Goal: Information Seeking & Learning: Learn about a topic

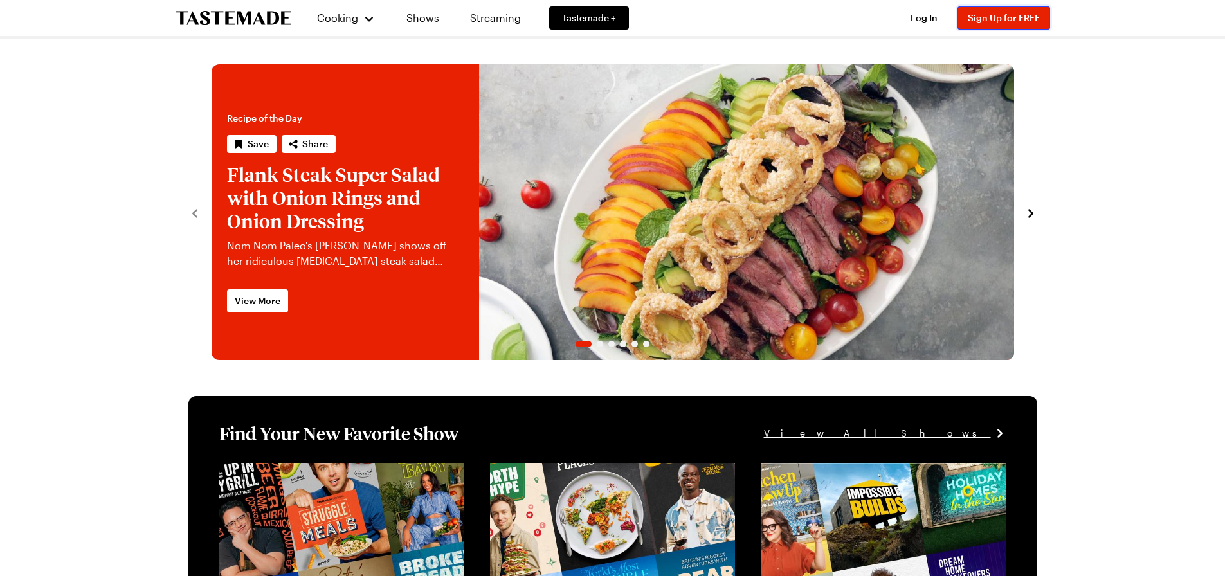
click at [1004, 14] on span "Sign Up for FREE" at bounding box center [1004, 17] width 72 height 11
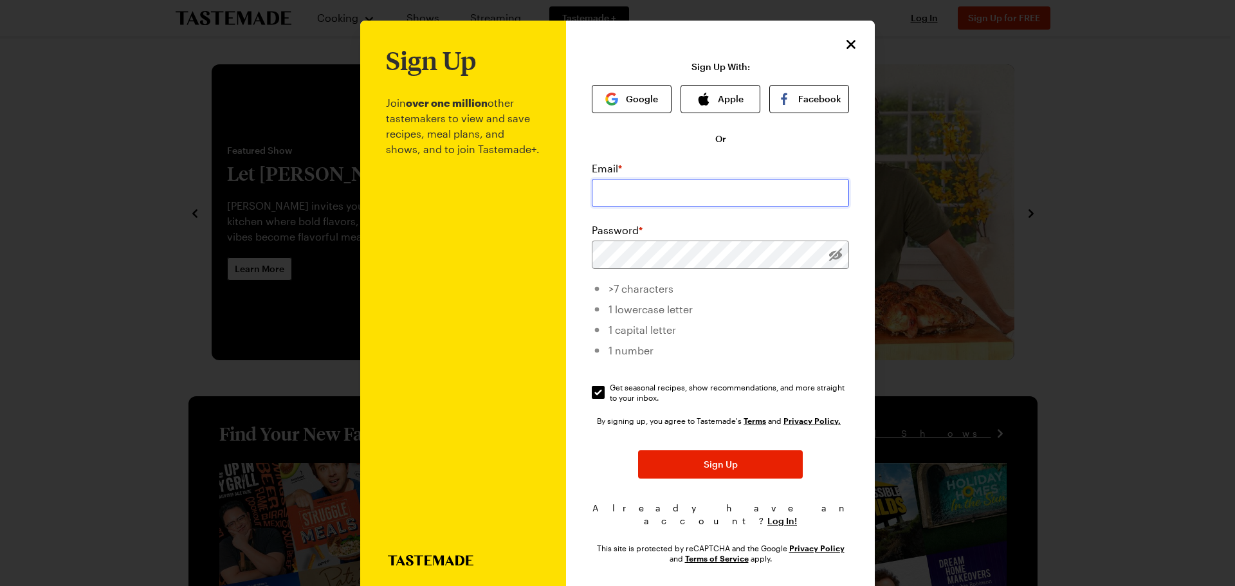
click at [673, 199] on input "email" at bounding box center [720, 193] width 257 height 28
type input "tmeyer@cmaplanners.com"
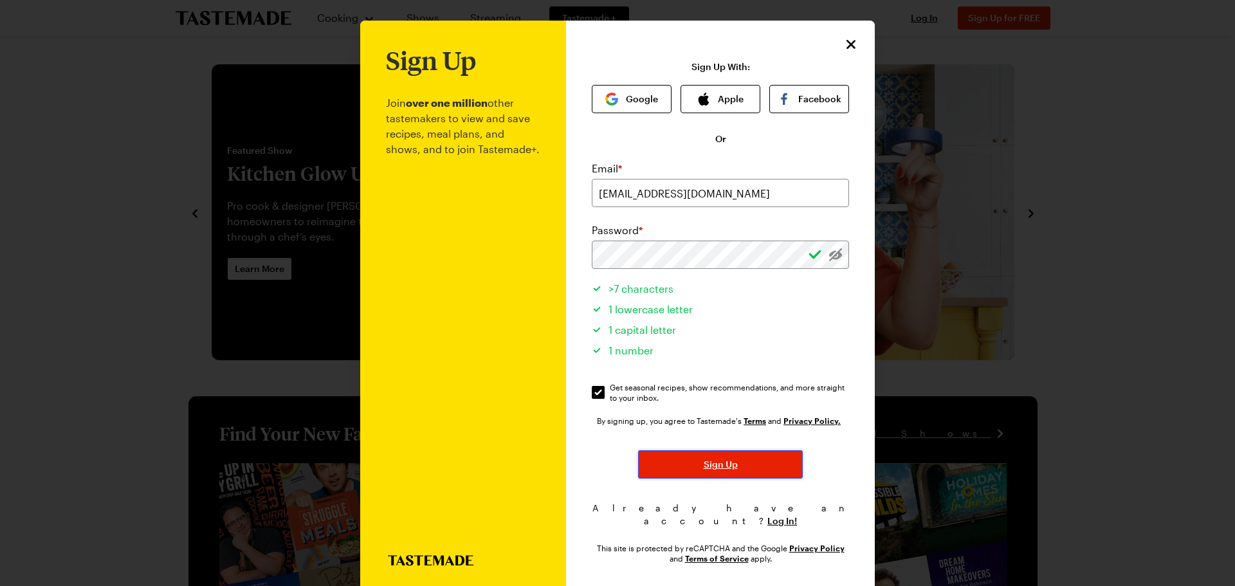
click at [708, 456] on button "Sign Up" at bounding box center [720, 464] width 165 height 28
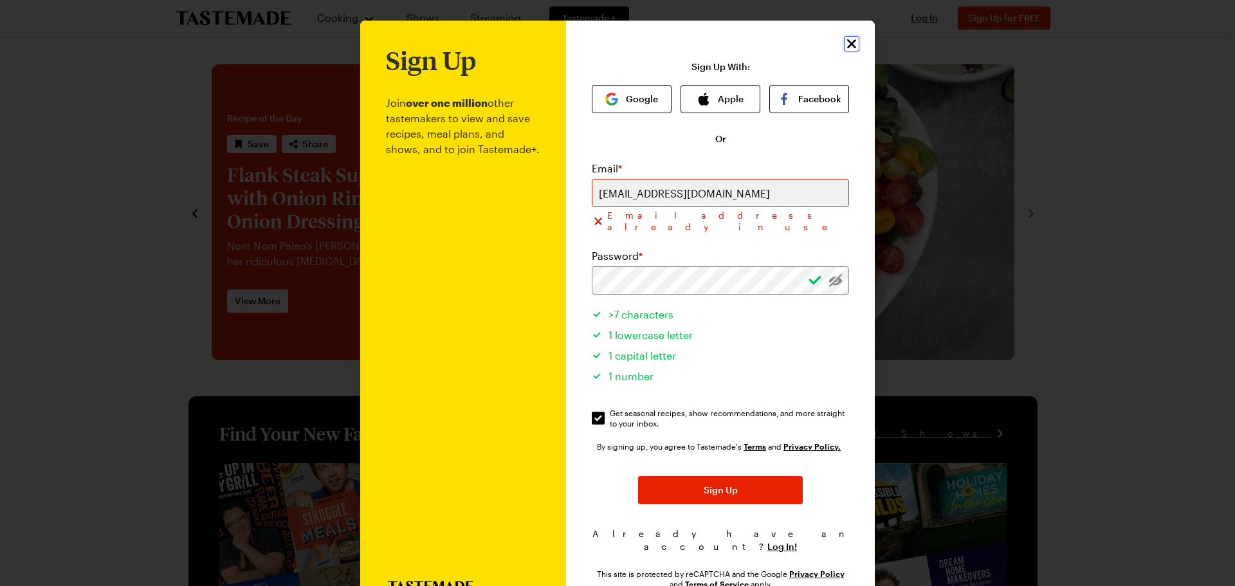
click at [844, 41] on icon "Close" at bounding box center [851, 43] width 15 height 15
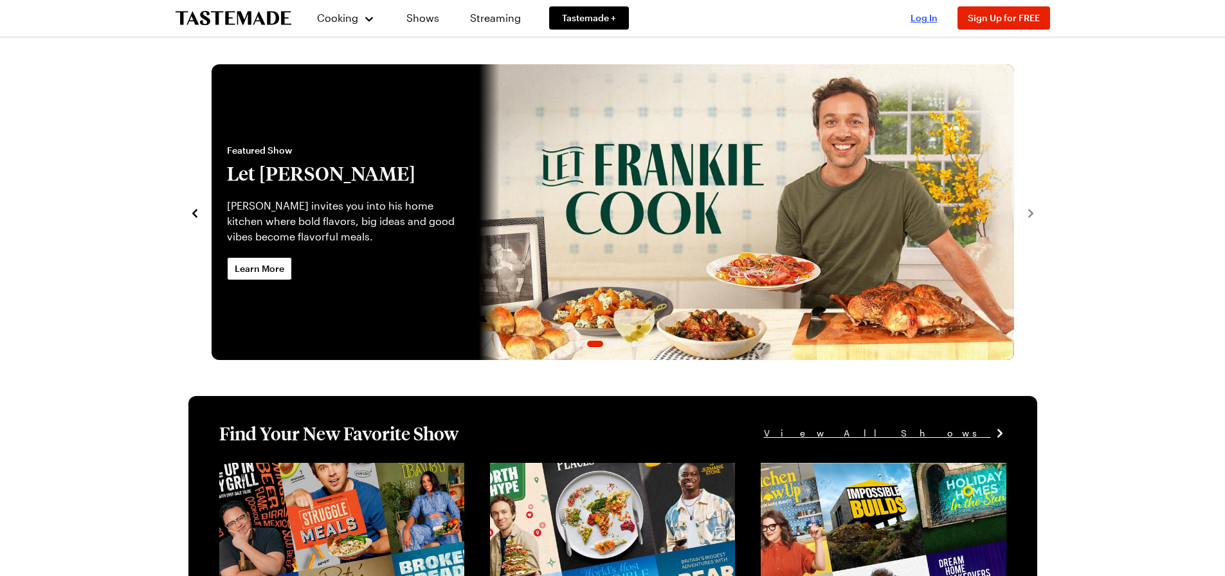
click at [927, 17] on span "Log In" at bounding box center [924, 17] width 27 height 11
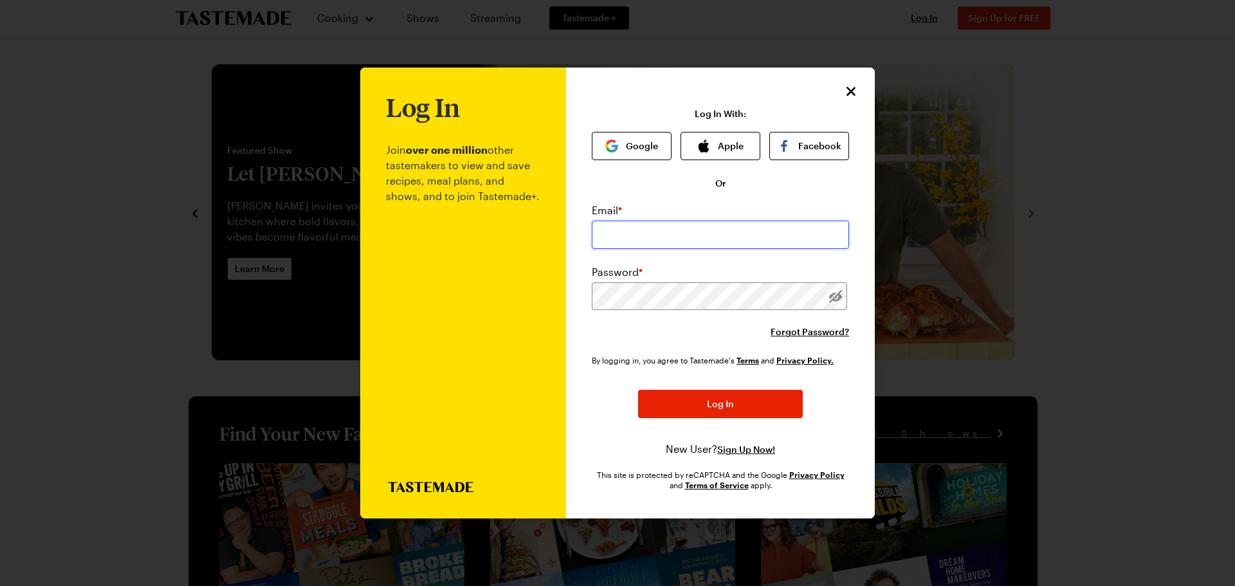
click at [623, 235] on input "email" at bounding box center [720, 235] width 257 height 28
type input "tmeyer@cmaplanners.com"
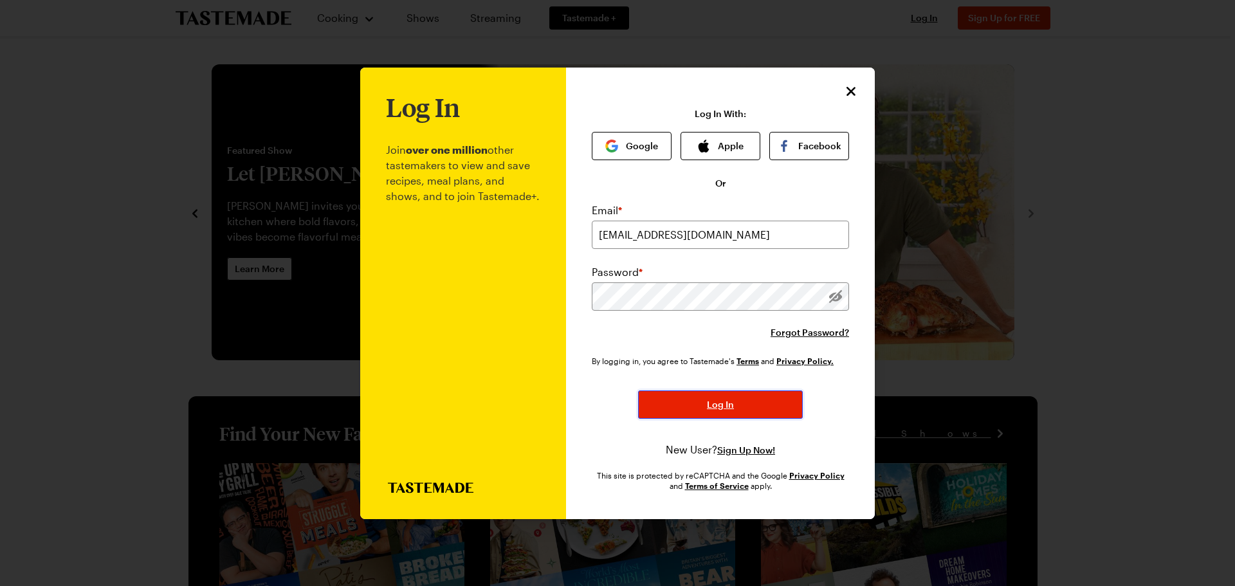
click at [734, 399] on button "Log In" at bounding box center [720, 404] width 165 height 28
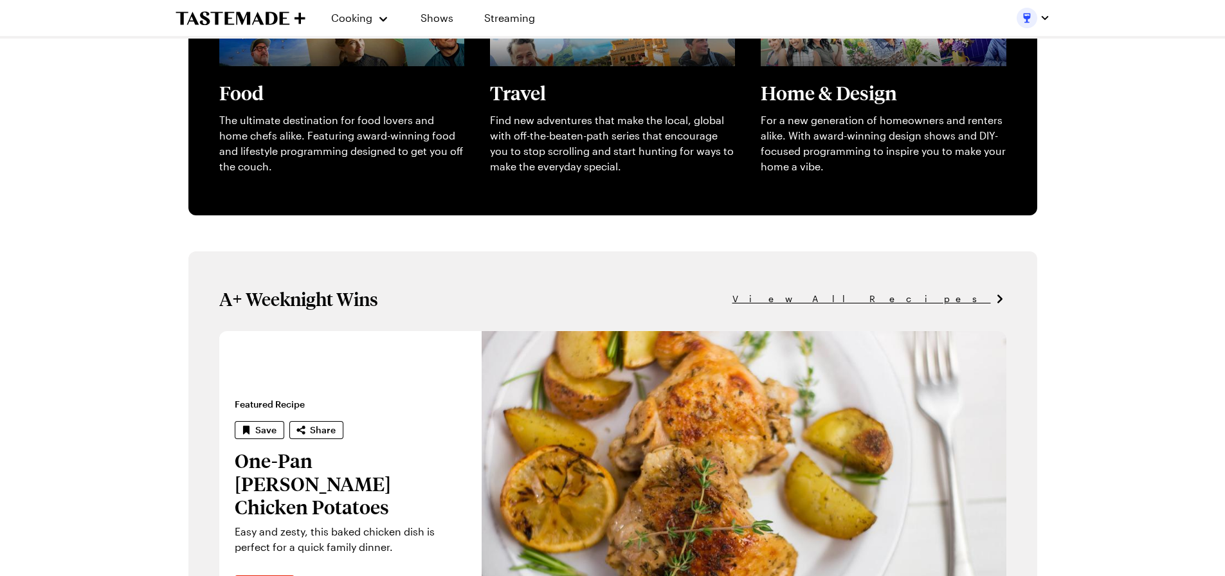
scroll to position [570, 0]
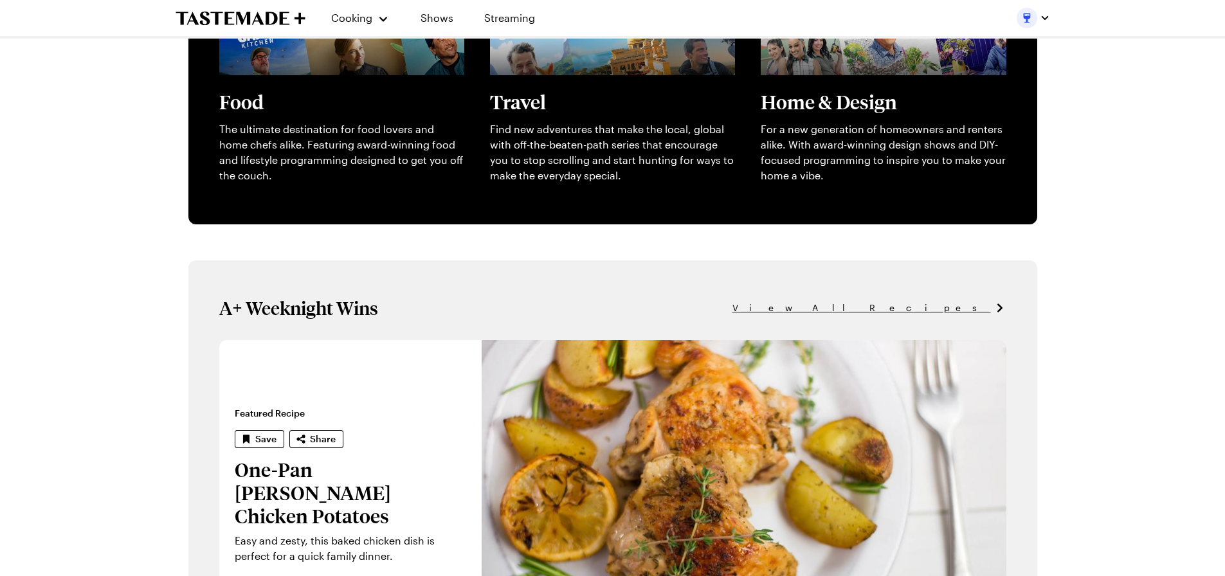
click at [955, 307] on span "View All Recipes" at bounding box center [861, 308] width 258 height 14
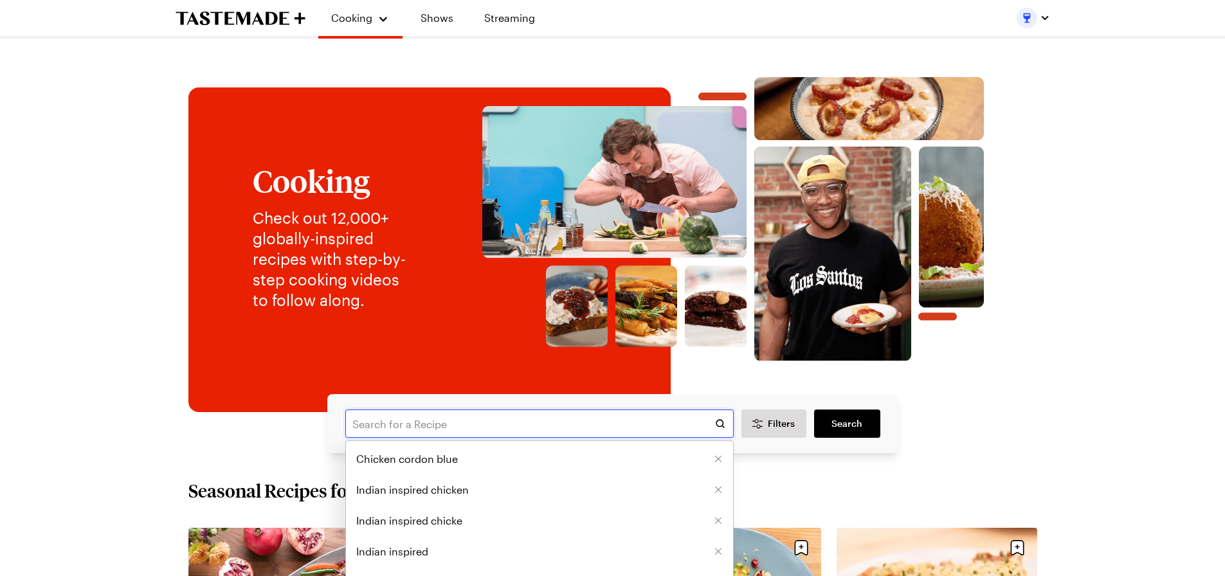
click at [467, 426] on input "text" at bounding box center [539, 424] width 388 height 28
type input "cauliflower"
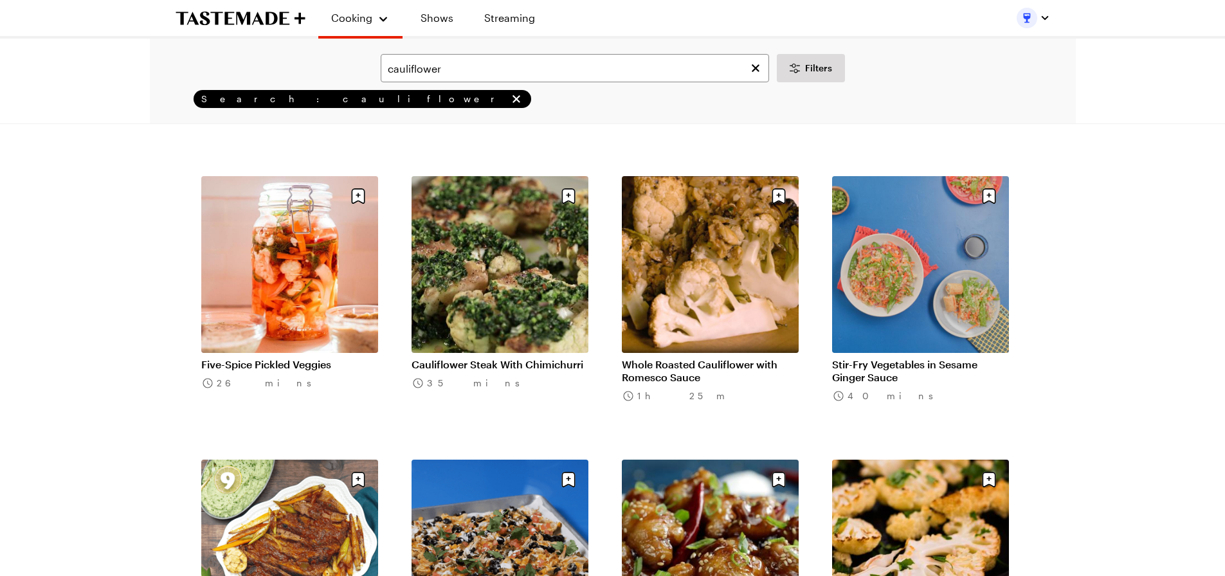
scroll to position [1222, 0]
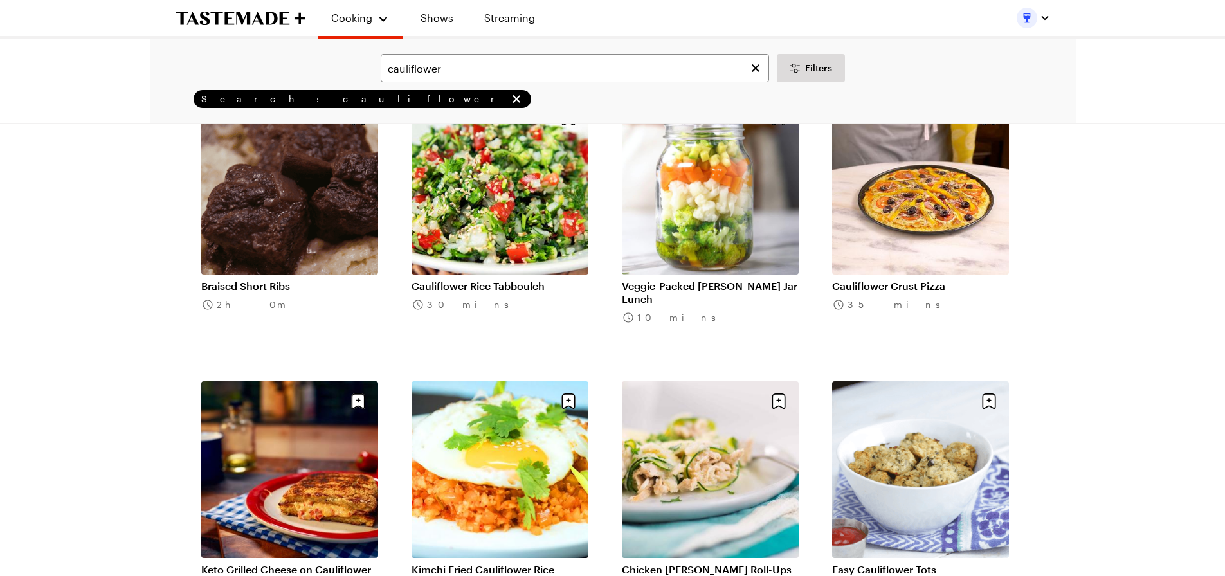
scroll to position [2958, 0]
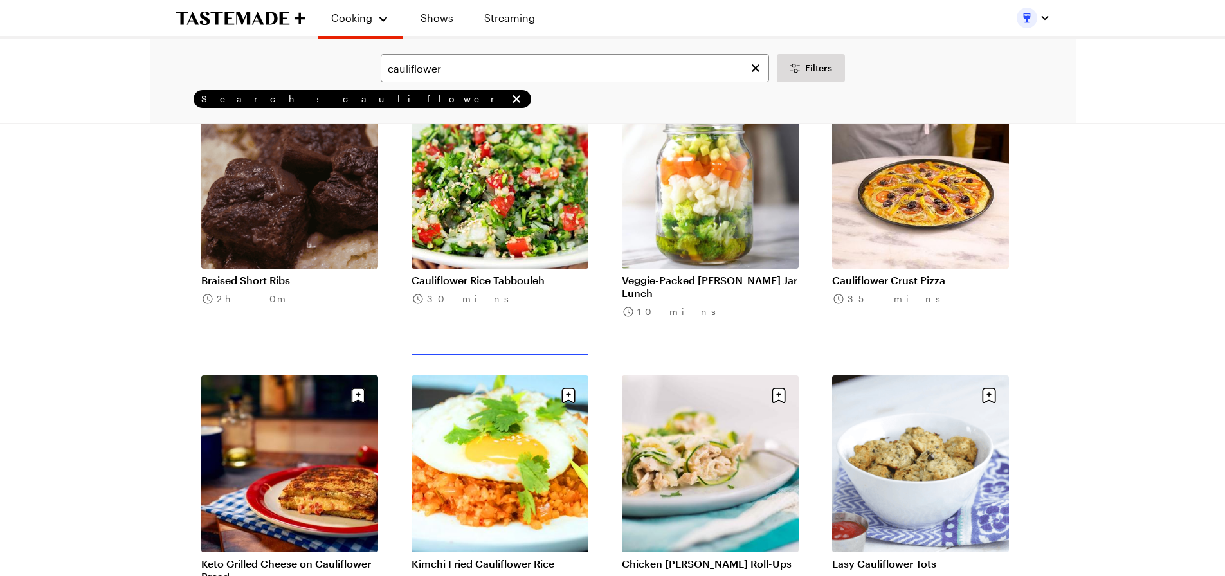
click at [467, 274] on link "Cauliflower Rice Tabbouleh" at bounding box center [500, 280] width 177 height 13
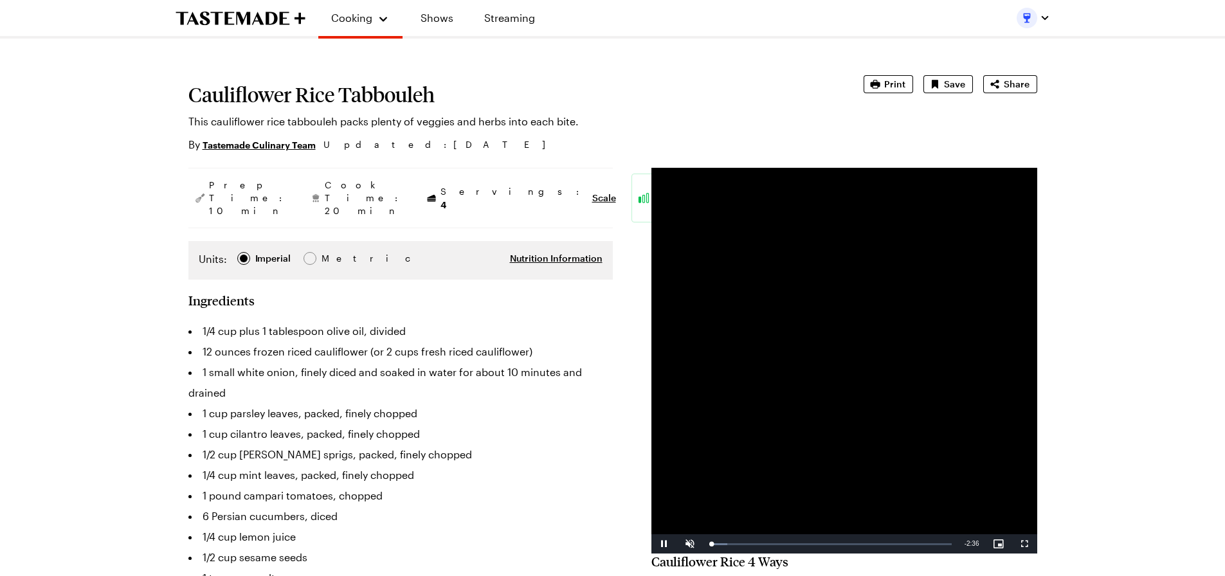
type textarea "x"
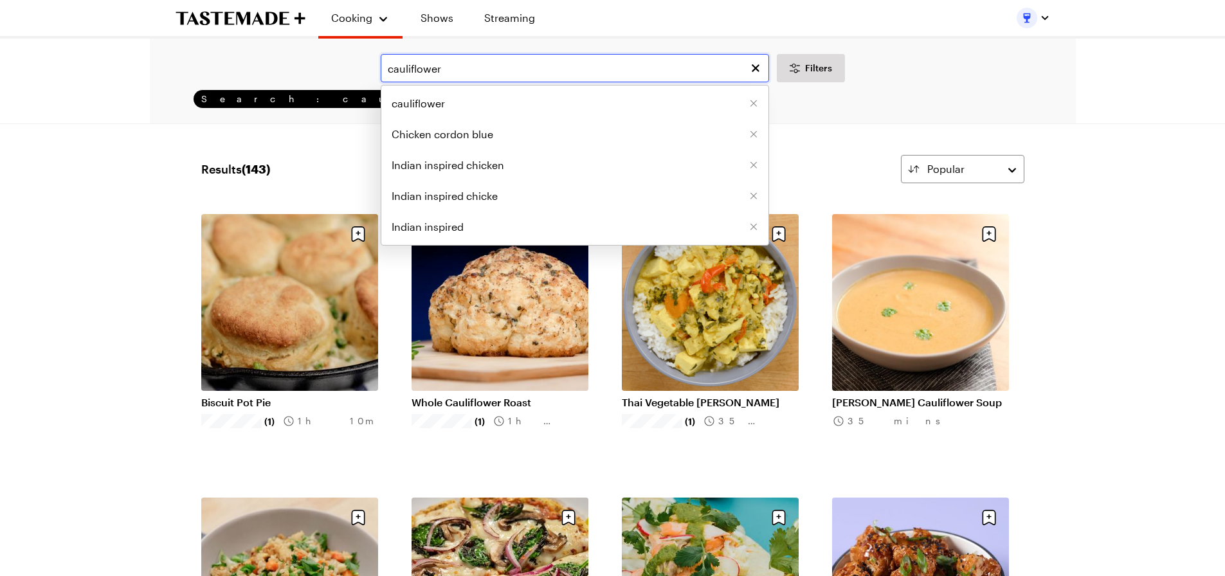
click at [461, 68] on input "cauliflower" at bounding box center [575, 68] width 388 height 28
type input "cauliflower entree"
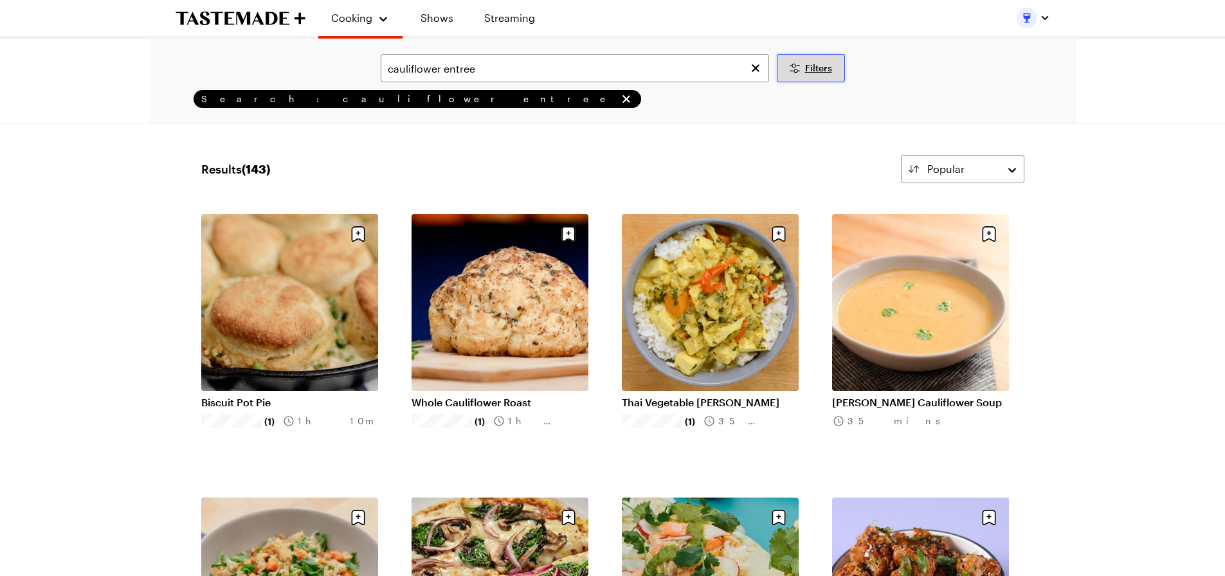
click at [810, 73] on span "Filters" at bounding box center [818, 68] width 27 height 13
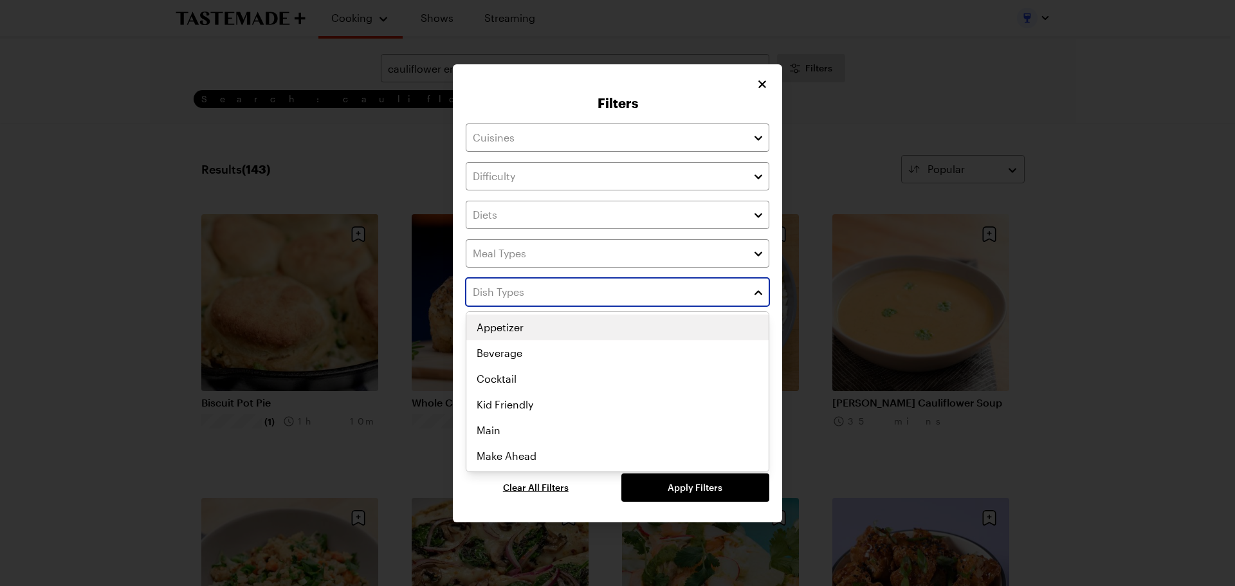
click at [756, 287] on button "button" at bounding box center [758, 291] width 12 height 15
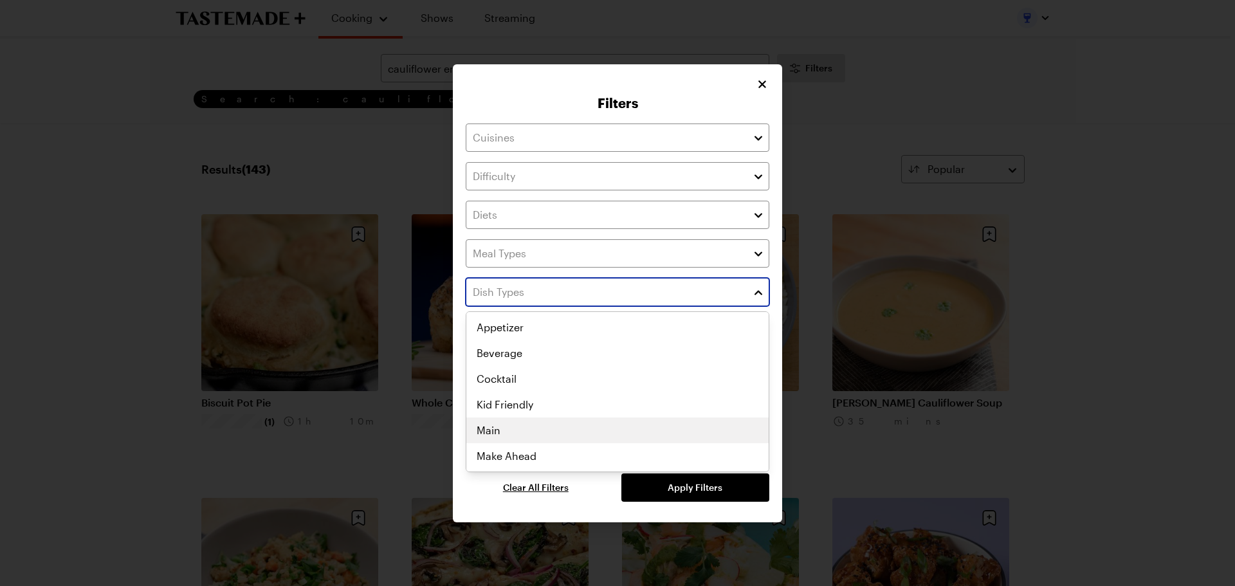
click at [491, 433] on div "Appetizer Beverage Cocktail Kid Friendly Main Make Ahead One Pot Party Sheet Pa…" at bounding box center [617, 391] width 302 height 154
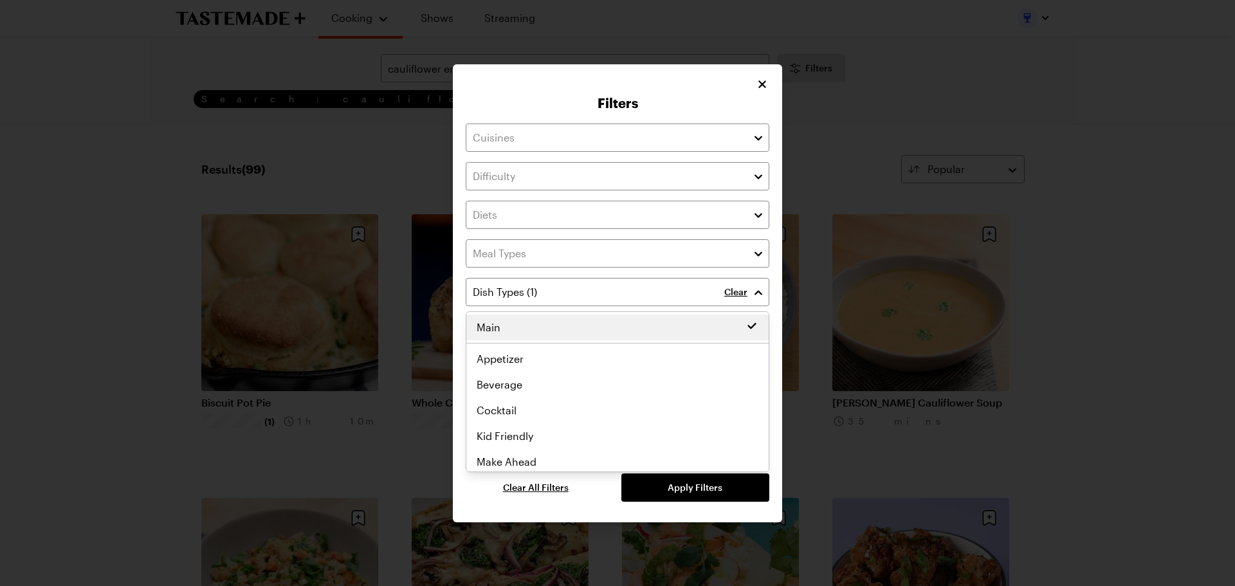
click at [1124, 365] on div "Filters Clear Has Video Has Video Clear All Filters Apply Filters" at bounding box center [617, 293] width 1235 height 586
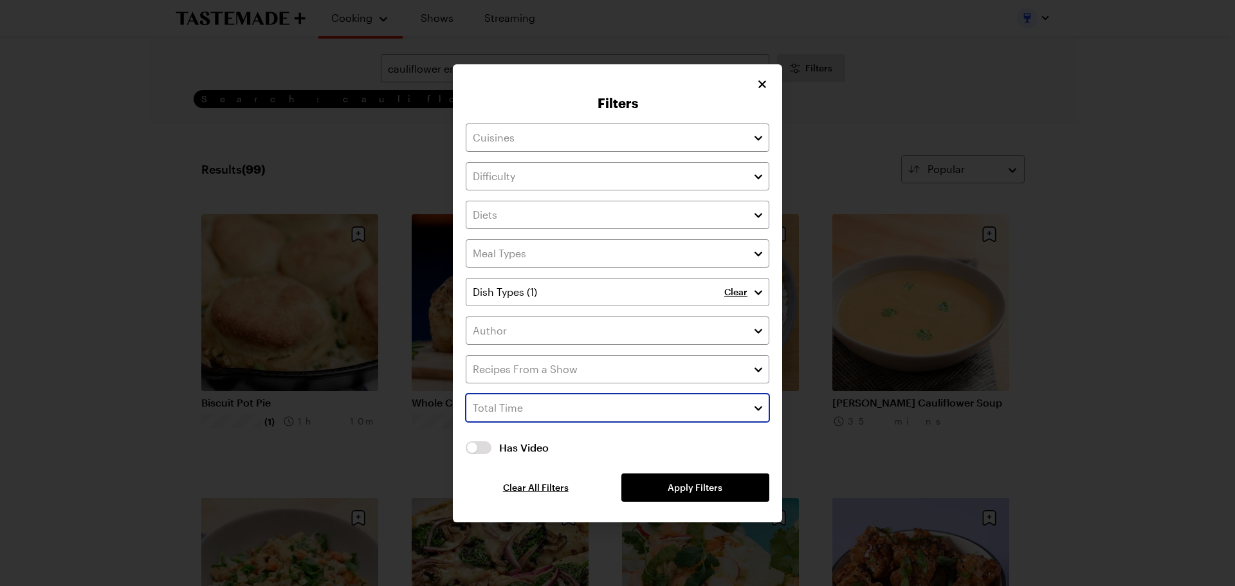
click at [759, 412] on button "button" at bounding box center [758, 407] width 12 height 15
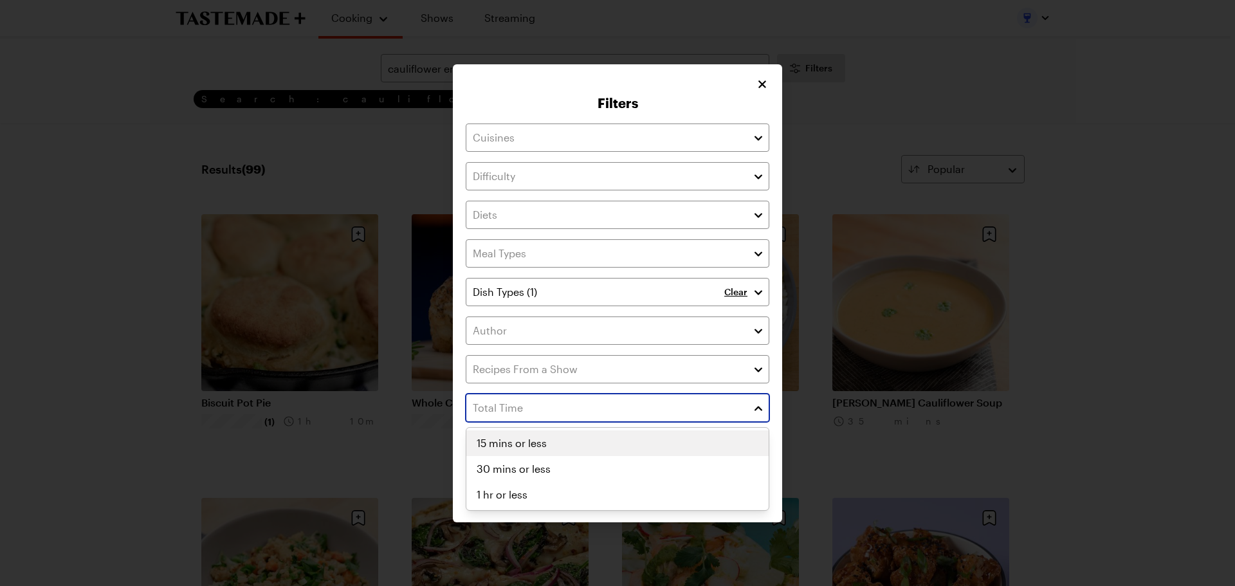
click at [759, 411] on button "button" at bounding box center [758, 407] width 12 height 15
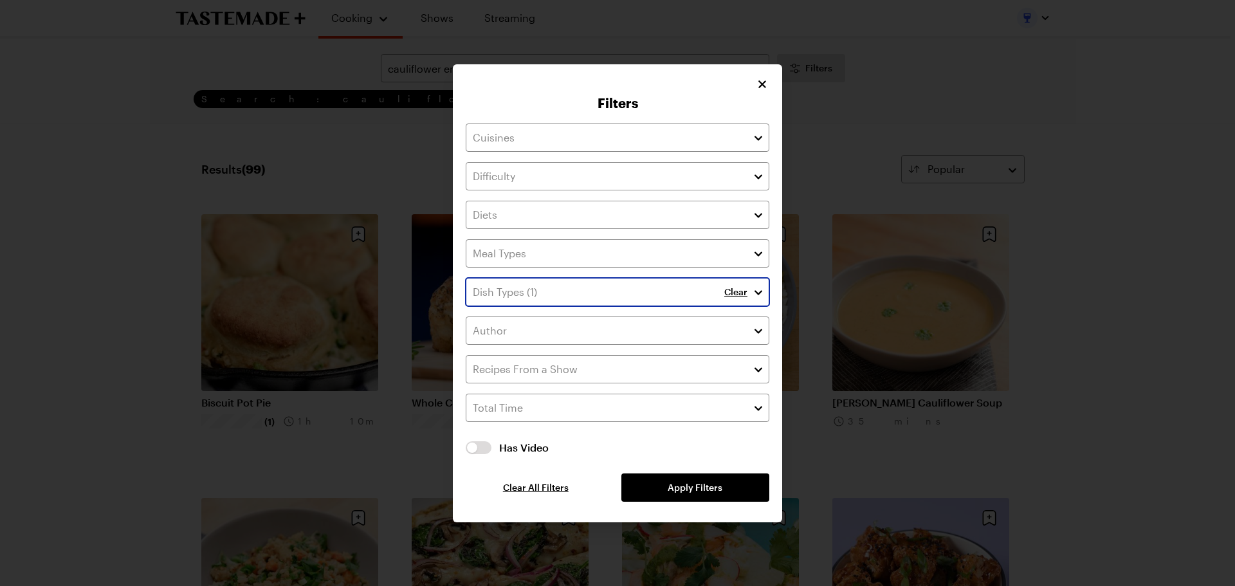
click at [757, 291] on button "button" at bounding box center [758, 291] width 12 height 15
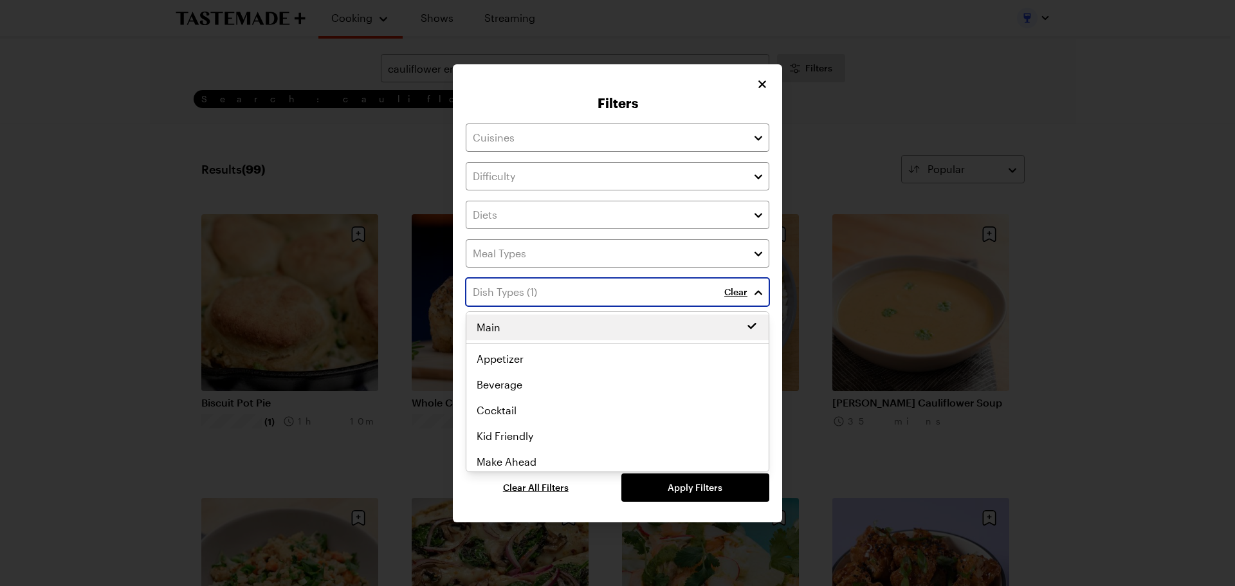
click at [757, 291] on button "button" at bounding box center [758, 291] width 12 height 15
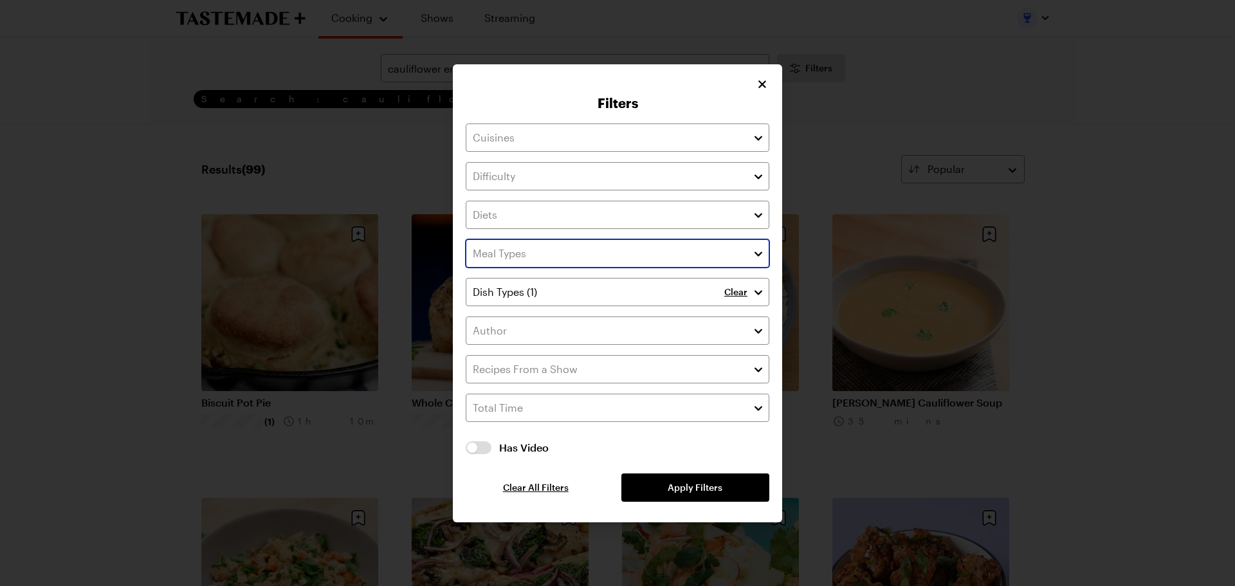
click at [754, 253] on button "button" at bounding box center [758, 253] width 12 height 15
click at [498, 366] on div "Breakfast Brunch Lunch Dinner Dessert" at bounding box center [617, 340] width 302 height 129
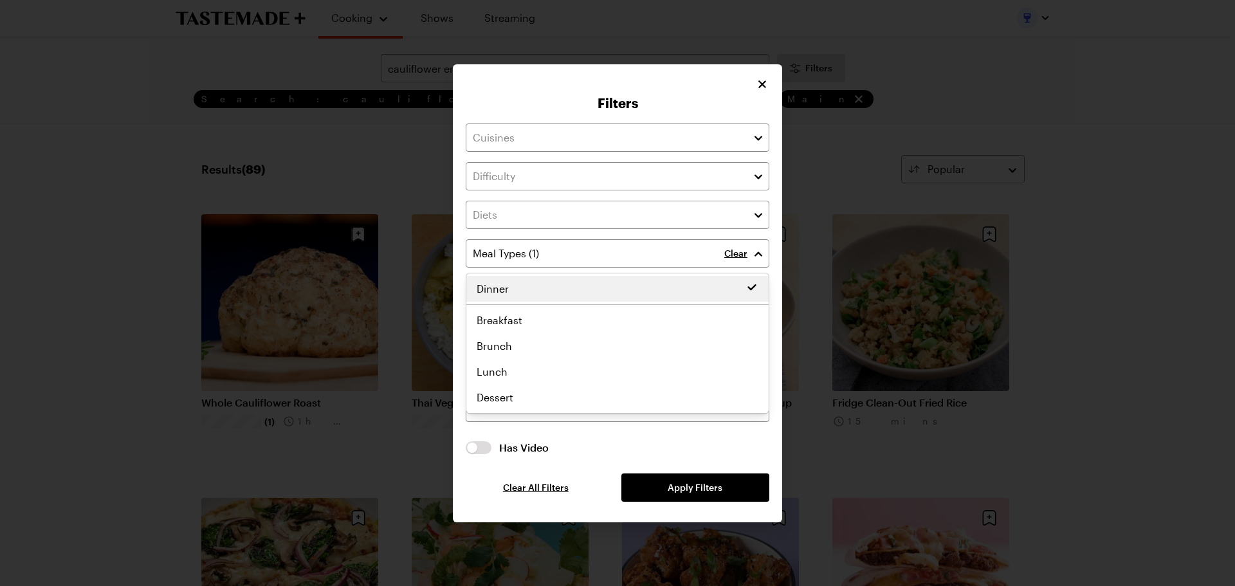
click at [754, 138] on div "Clear Clear Has Video Has Video Clear All Filters Apply Filters" at bounding box center [618, 312] width 304 height 378
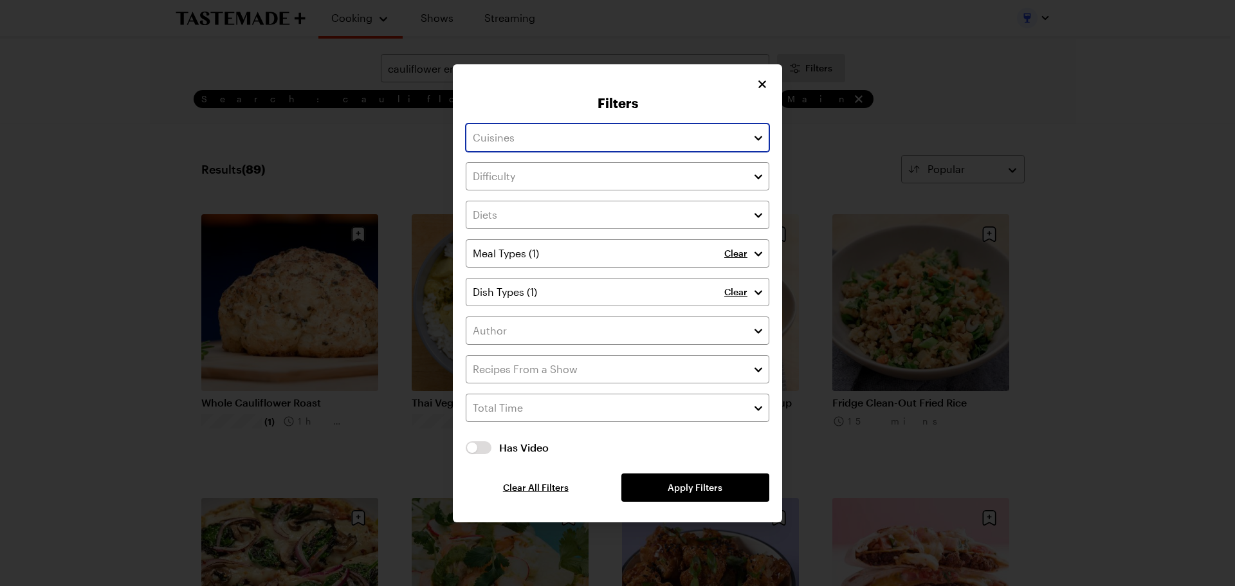
click at [754, 138] on button "button" at bounding box center [758, 137] width 12 height 15
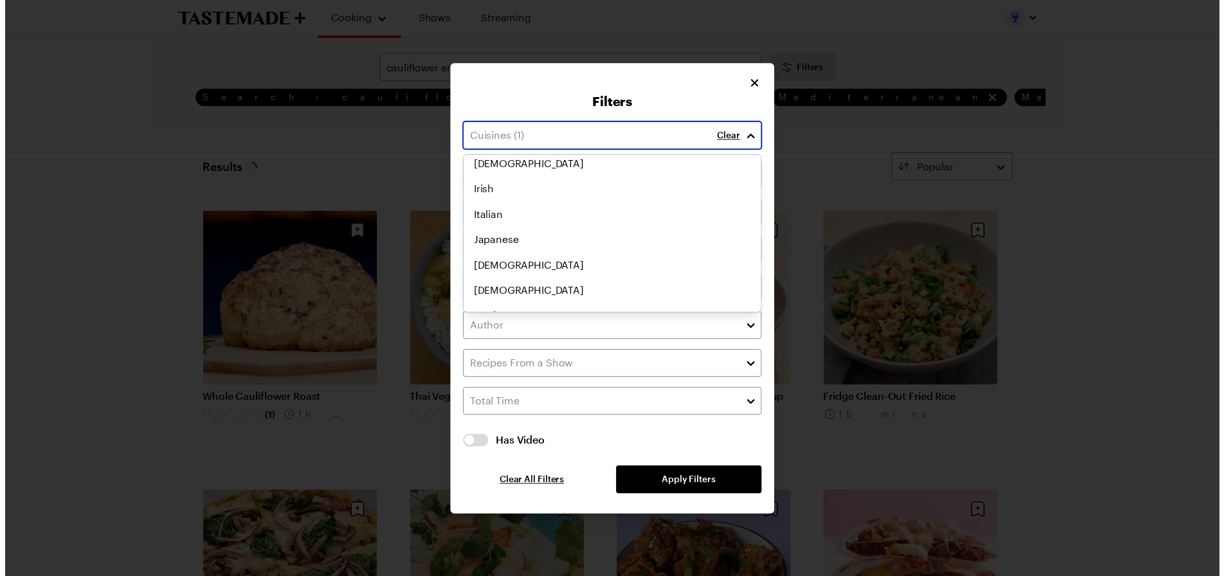
scroll to position [482, 0]
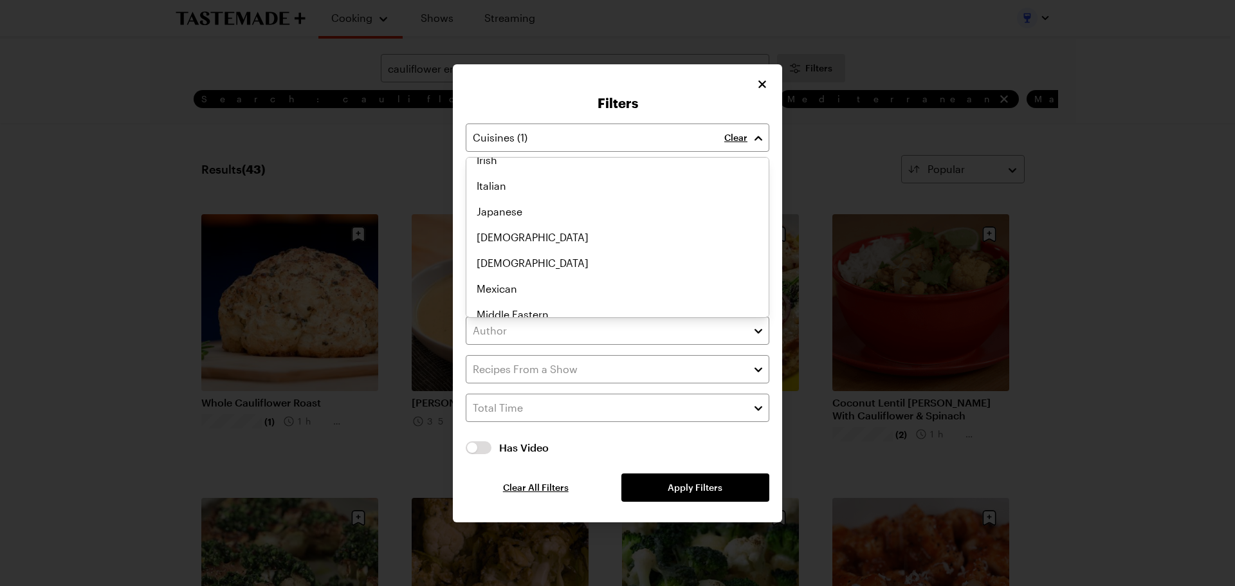
click at [684, 488] on div "Clear Clear Clear Has Video Has Video Clear All Filters Apply Filters" at bounding box center [618, 312] width 304 height 378
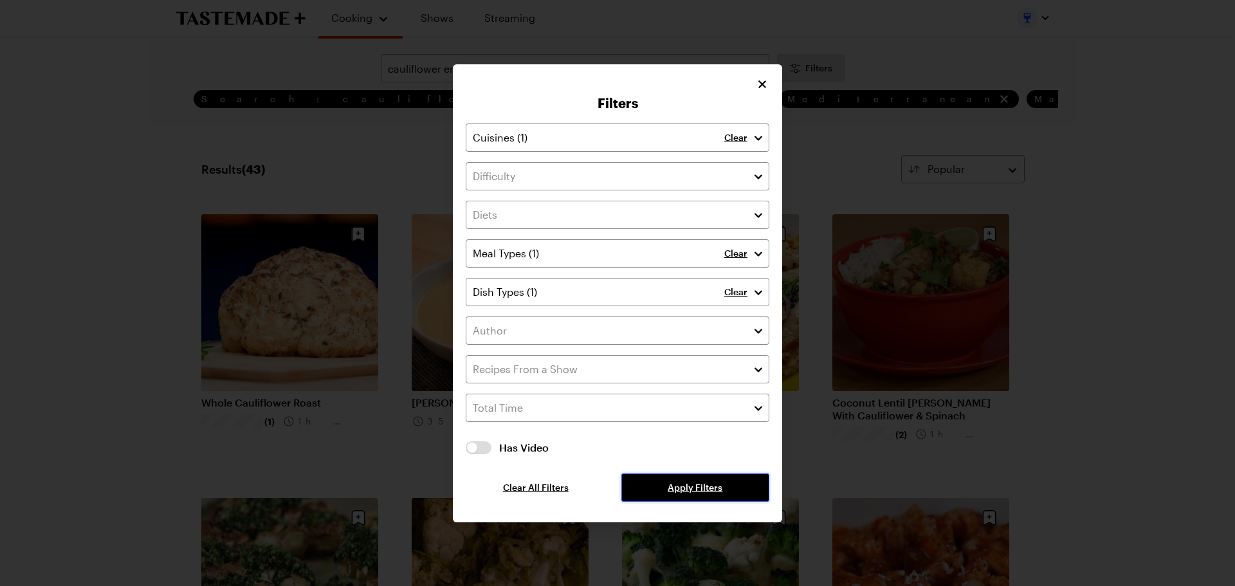
click at [702, 491] on span "Apply Filters" at bounding box center [694, 487] width 55 height 13
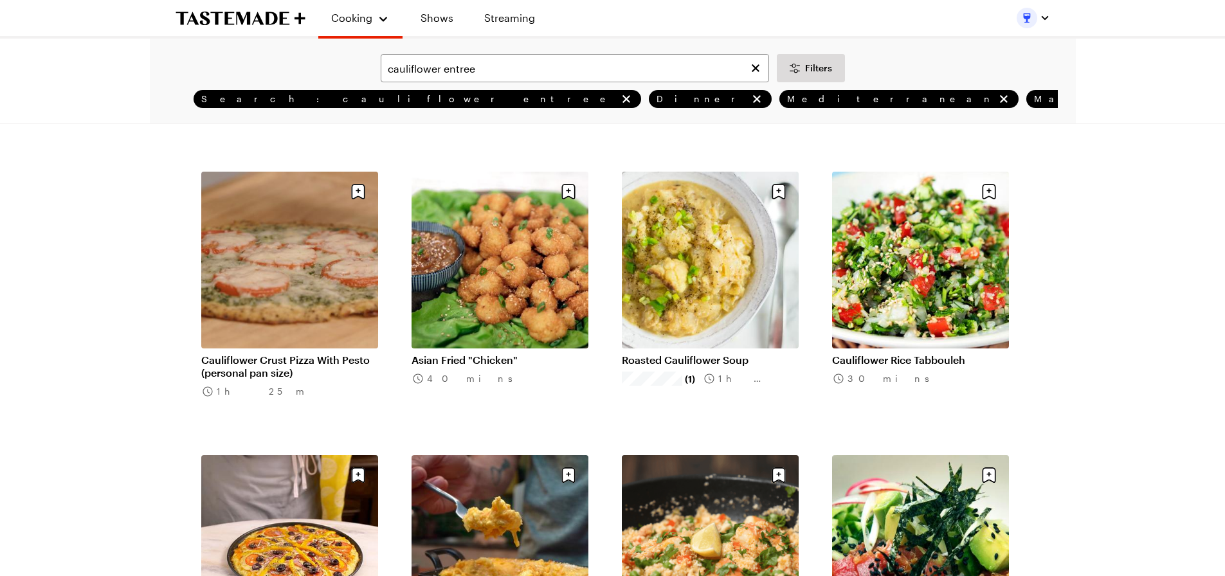
scroll to position [643, 0]
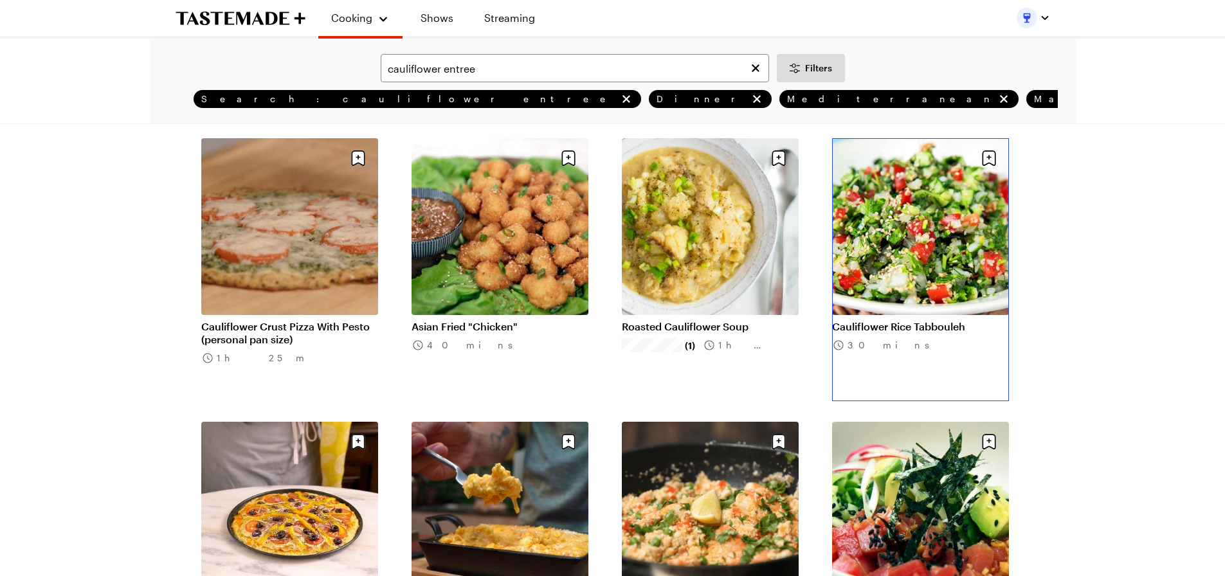
click at [929, 320] on link "Cauliflower Rice Tabbouleh" at bounding box center [920, 326] width 177 height 13
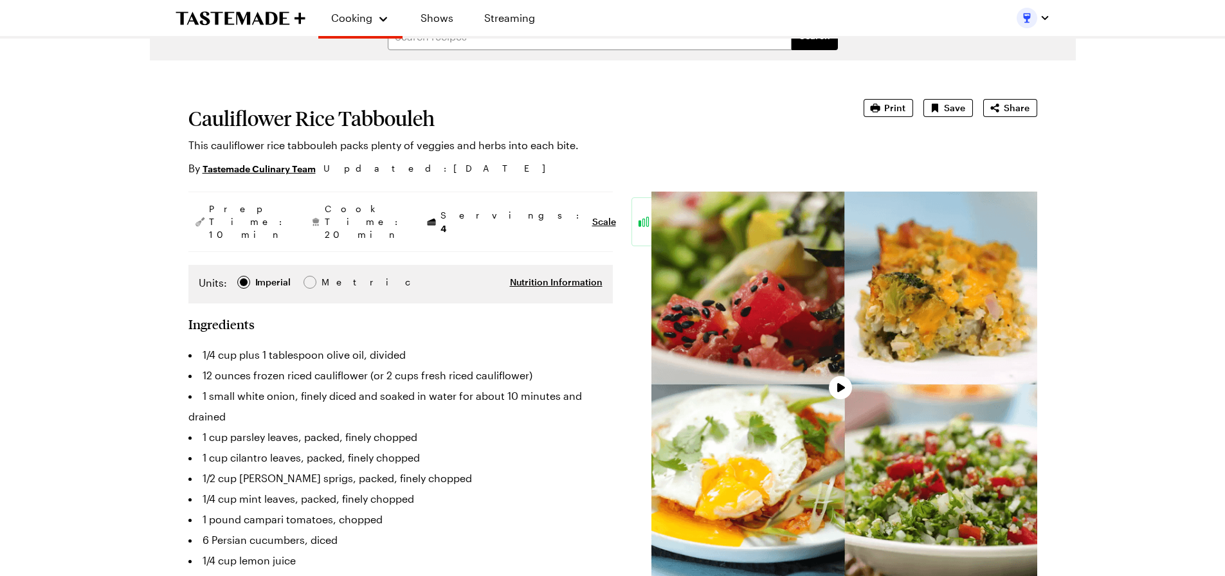
type textarea "x"
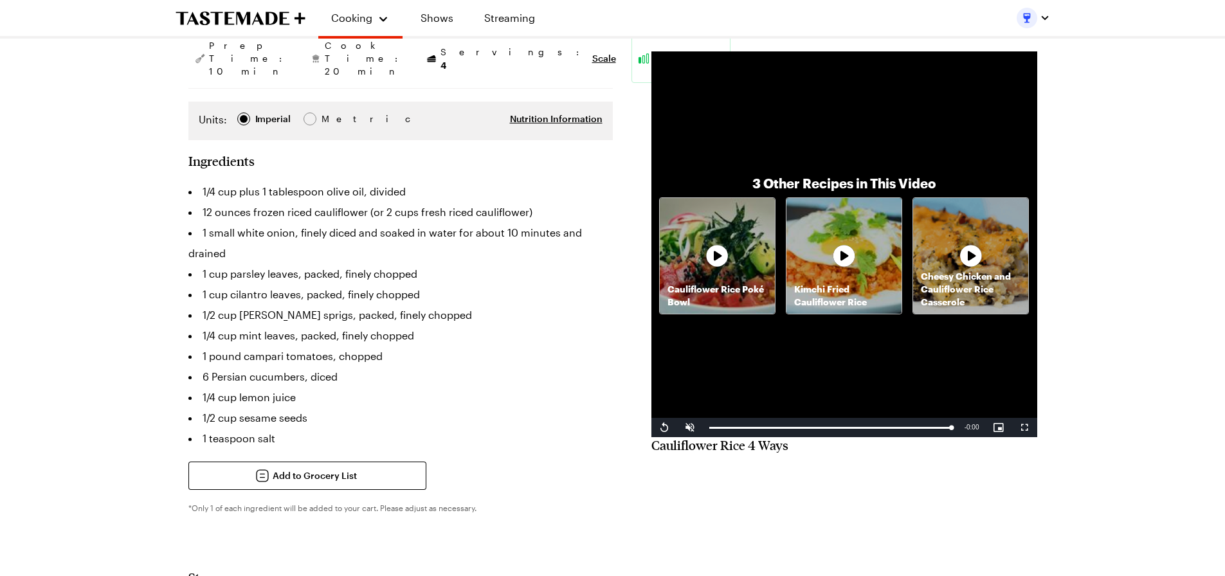
scroll to position [129, 0]
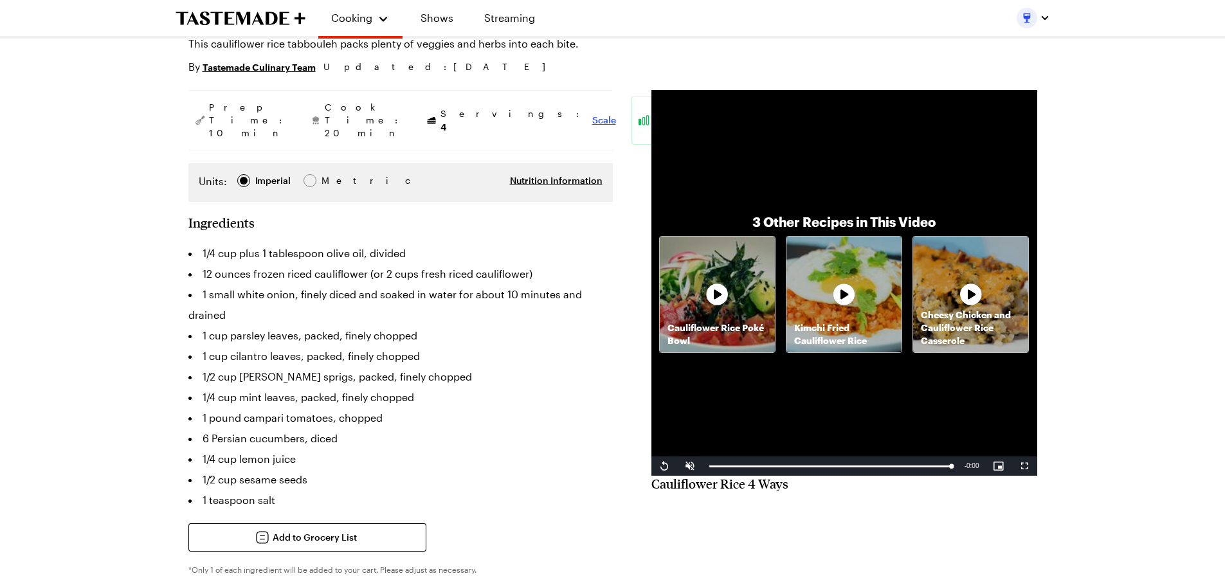
click at [592, 114] on span "Scale" at bounding box center [604, 120] width 24 height 13
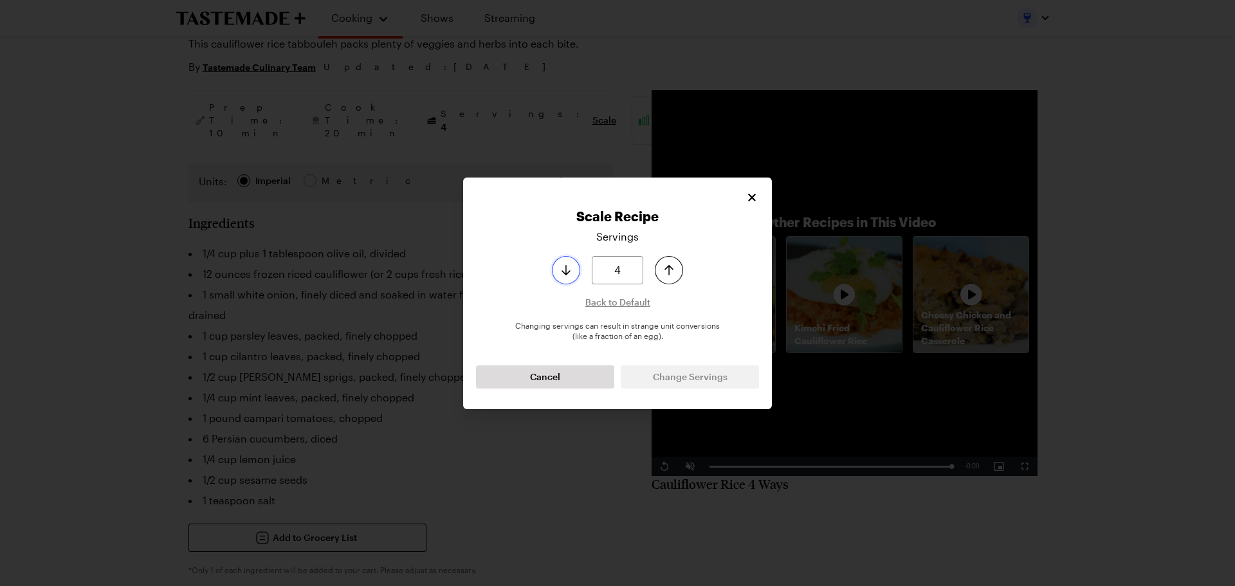
type input "3"
click at [570, 275] on icon "Decrease serving size by one" at bounding box center [565, 269] width 15 height 15
click at [710, 382] on span "Change Servings" at bounding box center [690, 376] width 75 height 13
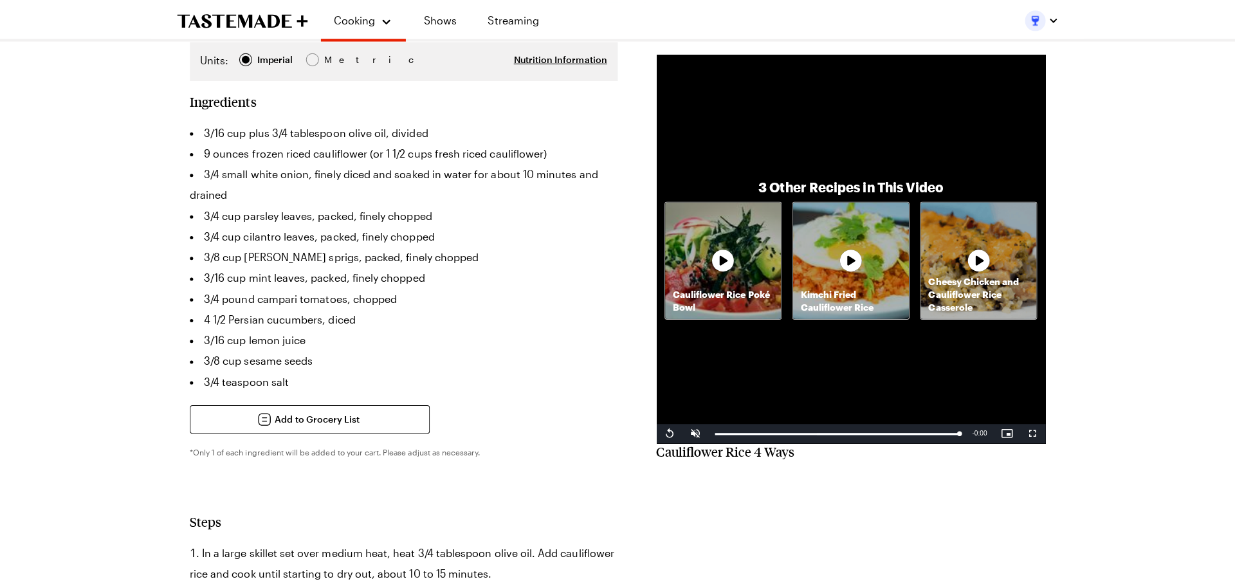
scroll to position [0, 0]
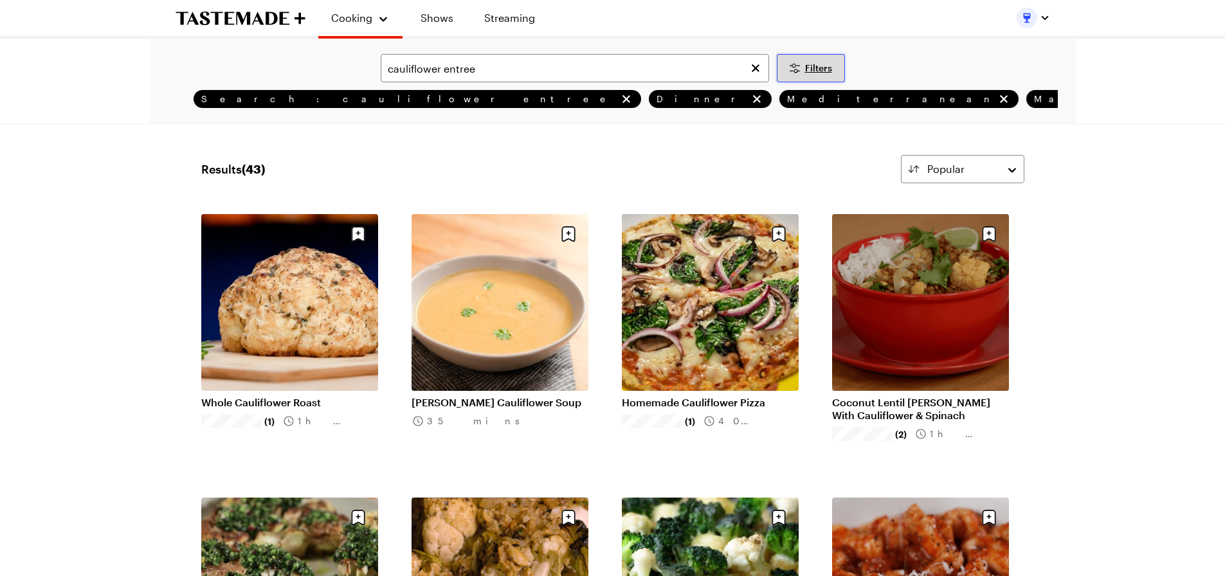
click at [821, 70] on span "Filters" at bounding box center [818, 68] width 27 height 13
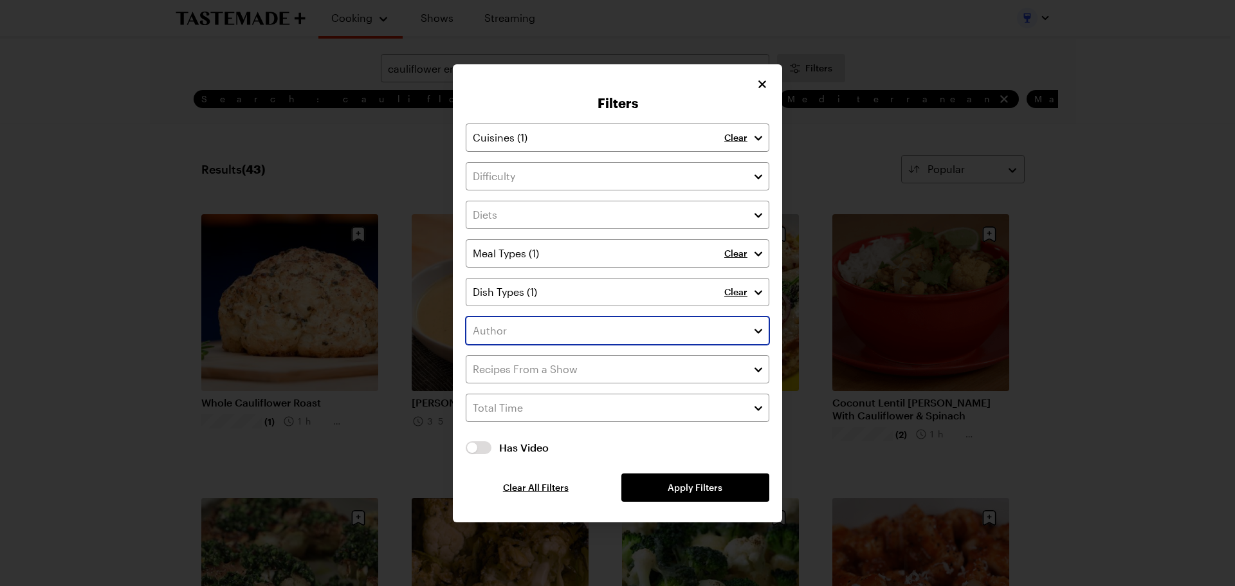
click at [502, 325] on input "text" at bounding box center [618, 330] width 304 height 28
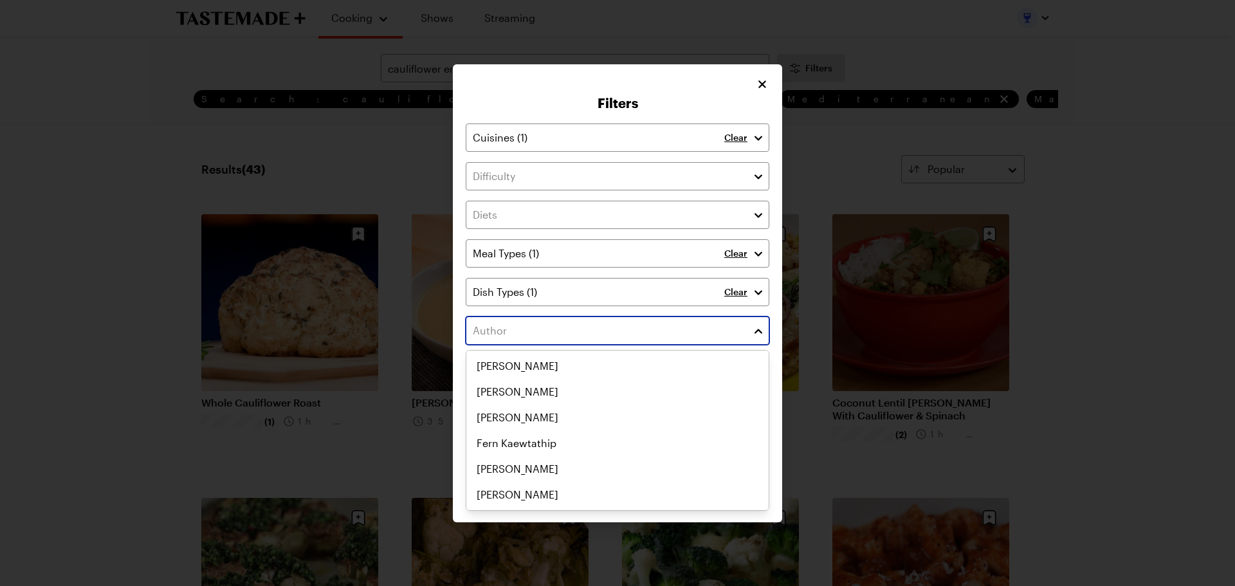
scroll to position [1993, 0]
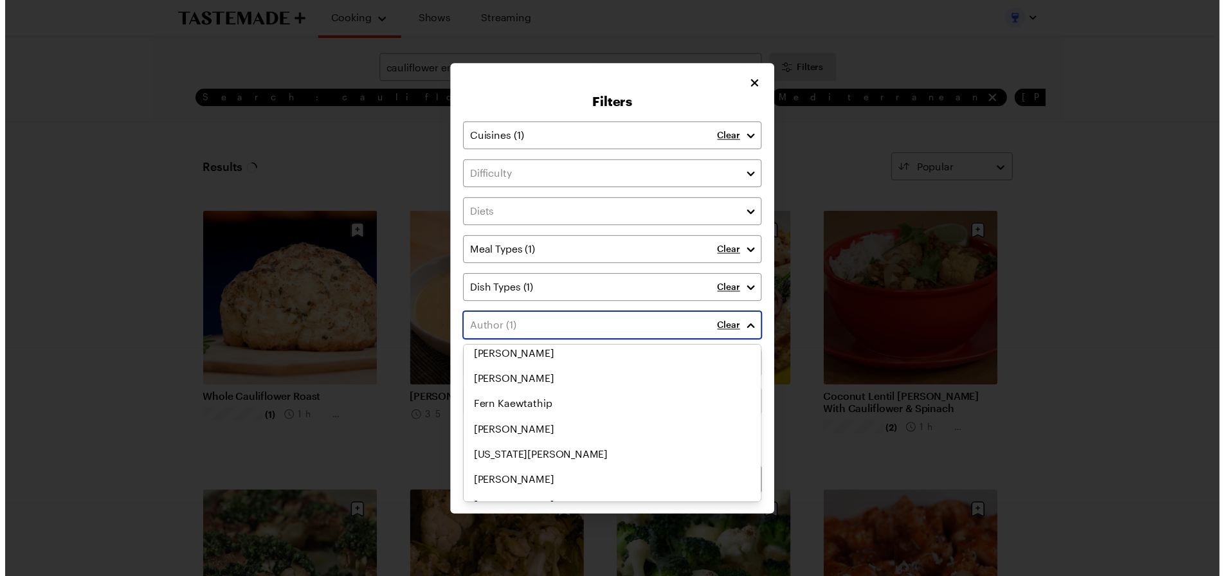
scroll to position [2025, 0]
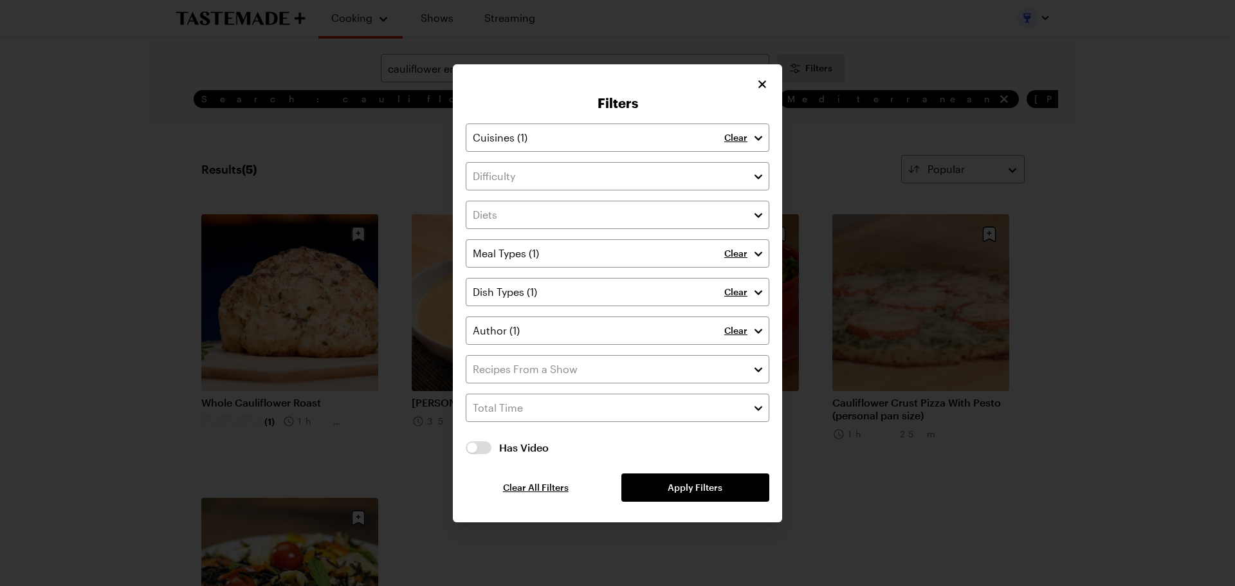
click at [1038, 363] on div "Filters Clear Clear Clear Clear Has Video Has Video Clear All Filters Apply Fil…" at bounding box center [617, 293] width 1235 height 586
click at [668, 490] on span "Apply Filters" at bounding box center [694, 487] width 55 height 13
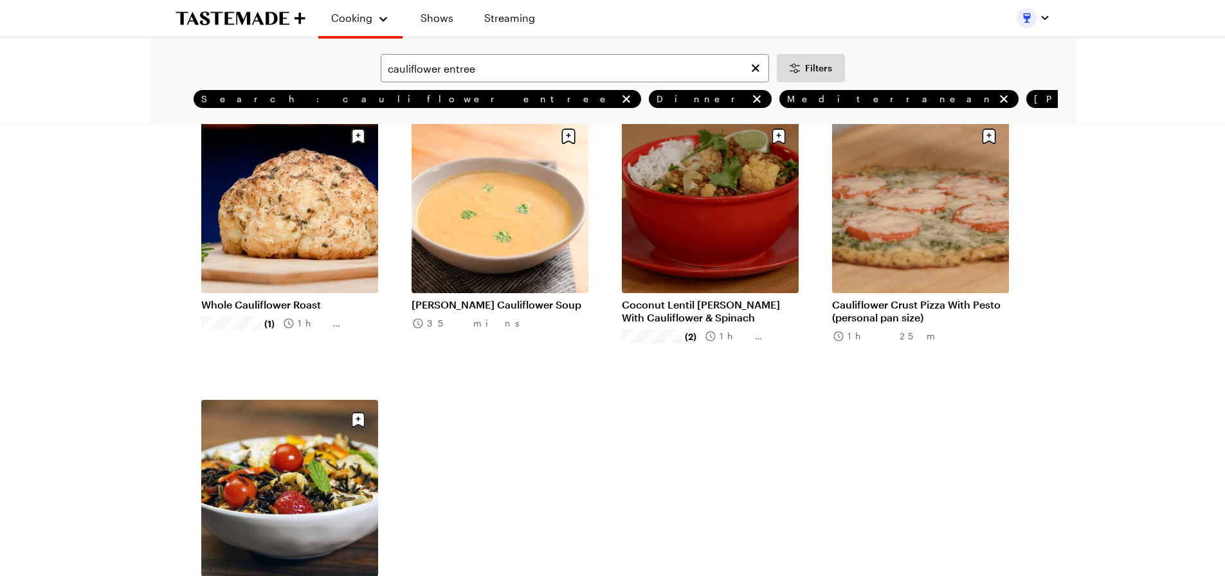
scroll to position [64, 0]
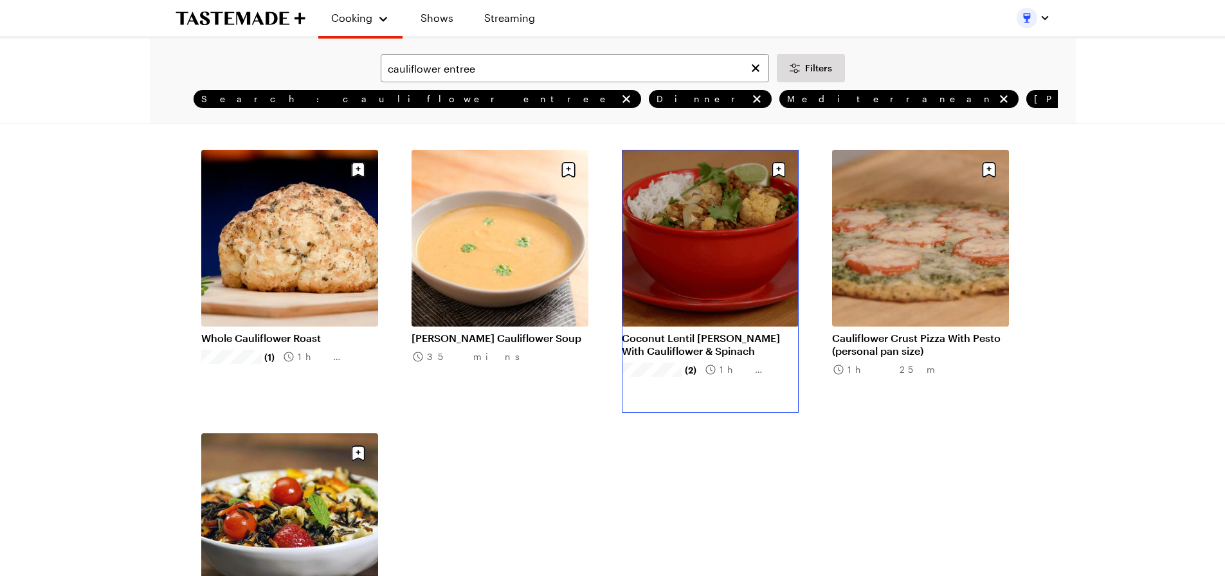
click at [660, 341] on link "Coconut Lentil Curry With Cauliflower & Spinach" at bounding box center [710, 345] width 177 height 26
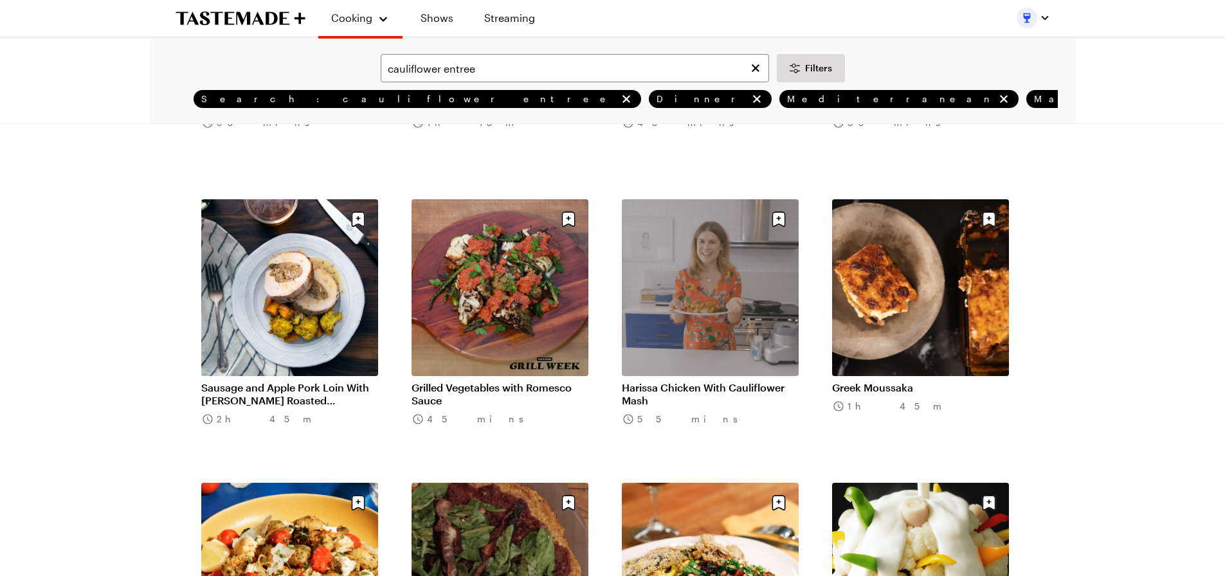
scroll to position [1222, 0]
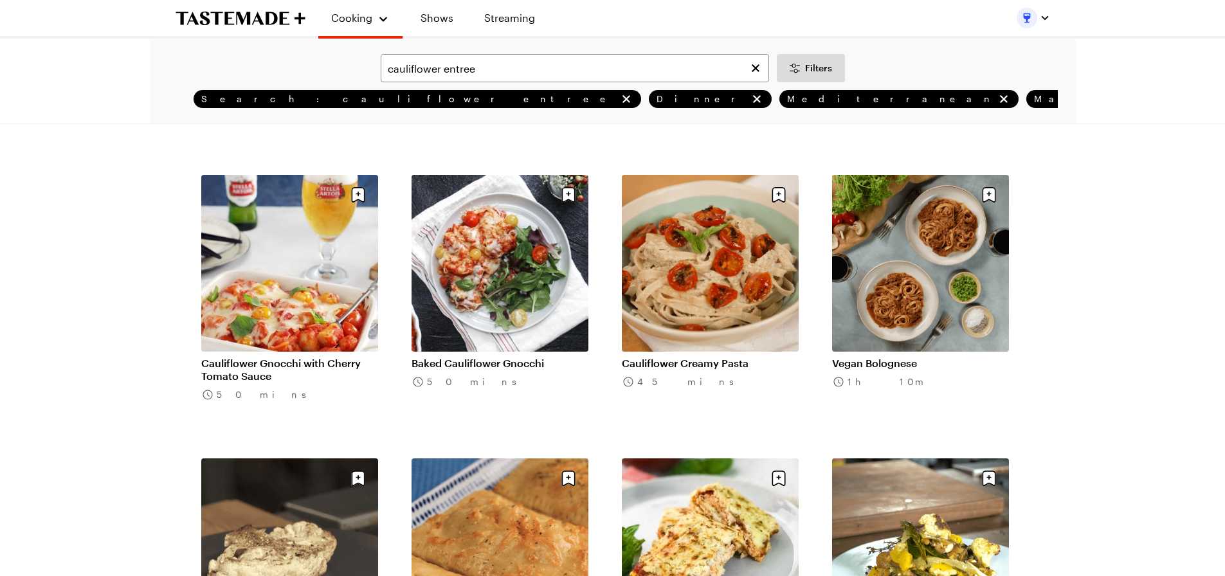
scroll to position [1993, 0]
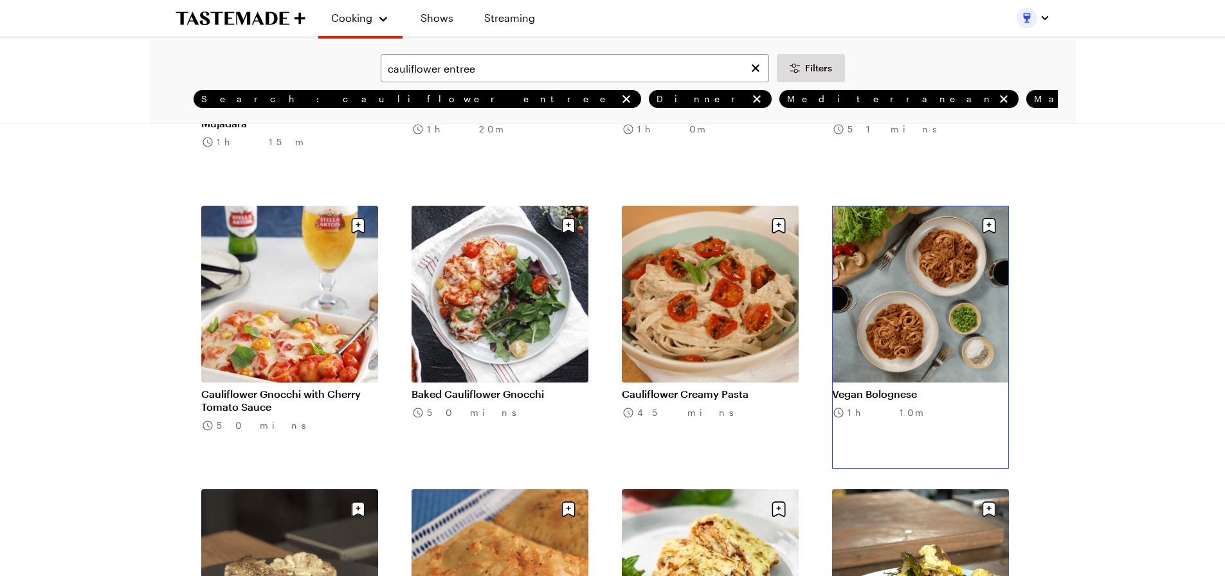
click at [922, 388] on link "Vegan Bolognese" at bounding box center [920, 394] width 177 height 13
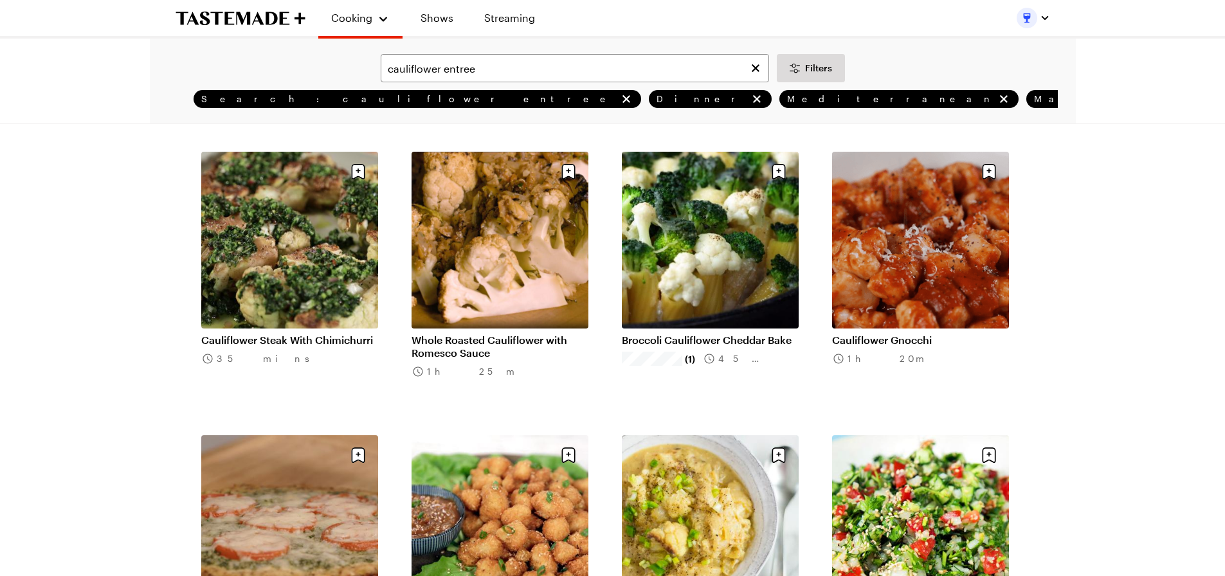
scroll to position [450, 0]
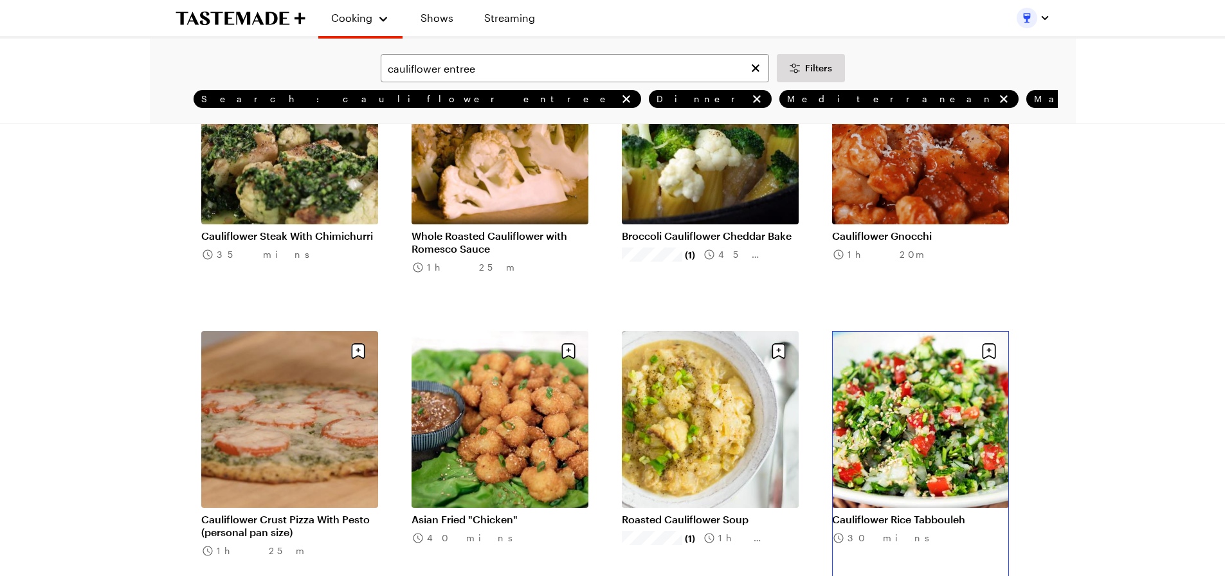
click at [904, 513] on link "Cauliflower Rice Tabbouleh" at bounding box center [920, 519] width 177 height 13
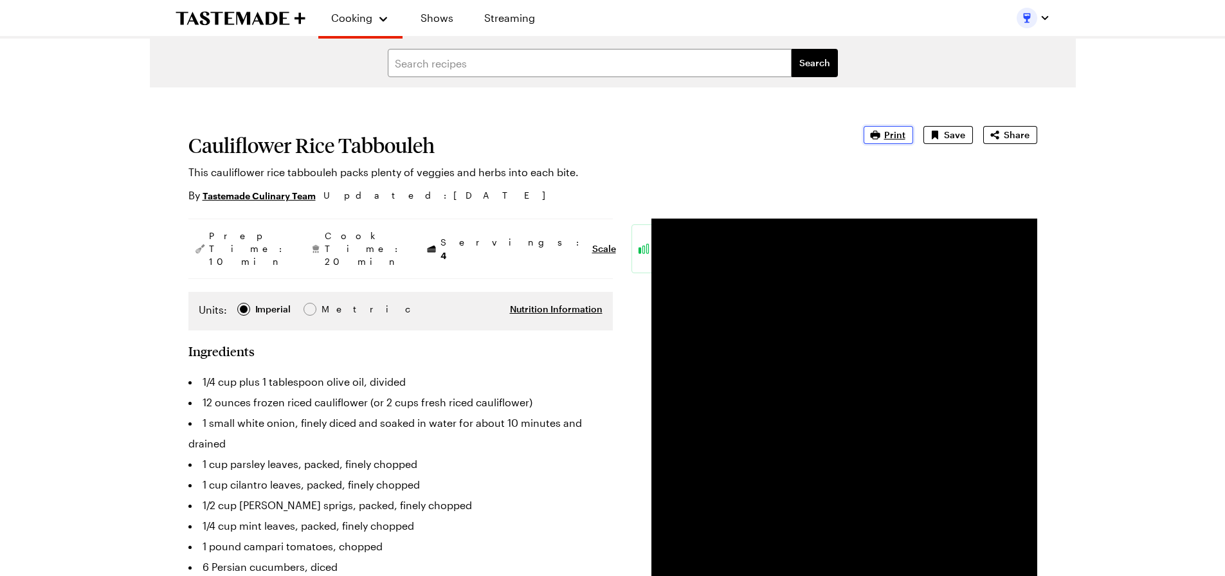
click at [882, 134] on icon "button" at bounding box center [875, 135] width 13 height 13
click at [437, 19] on link "Shows" at bounding box center [437, 18] width 59 height 36
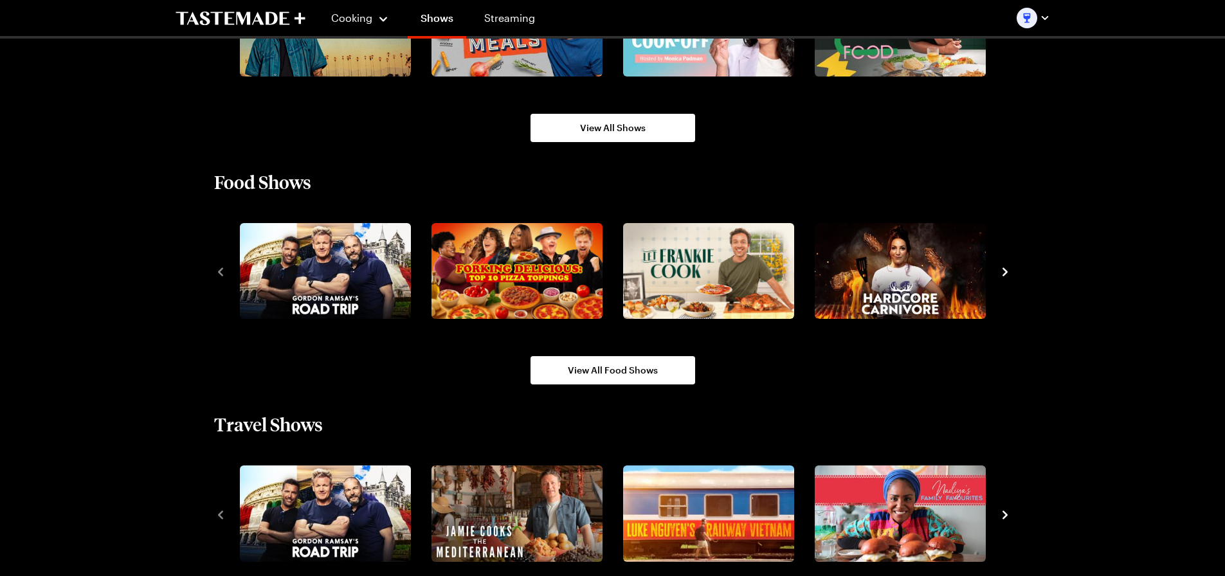
scroll to position [898, 0]
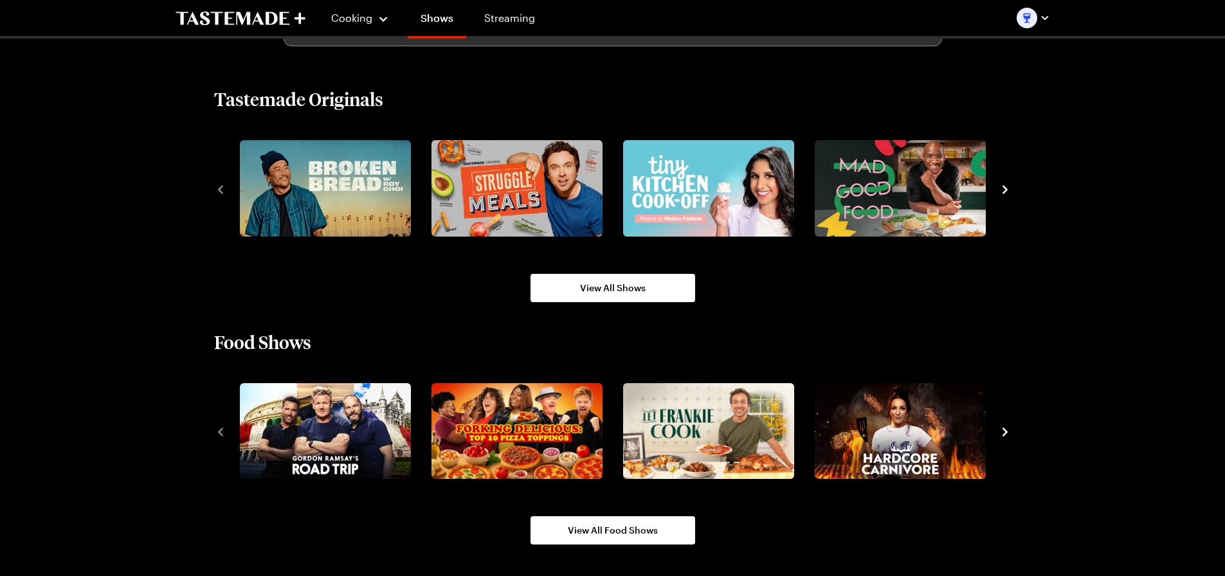
click at [1004, 437] on icon "navigate to next item" at bounding box center [1005, 432] width 13 height 13
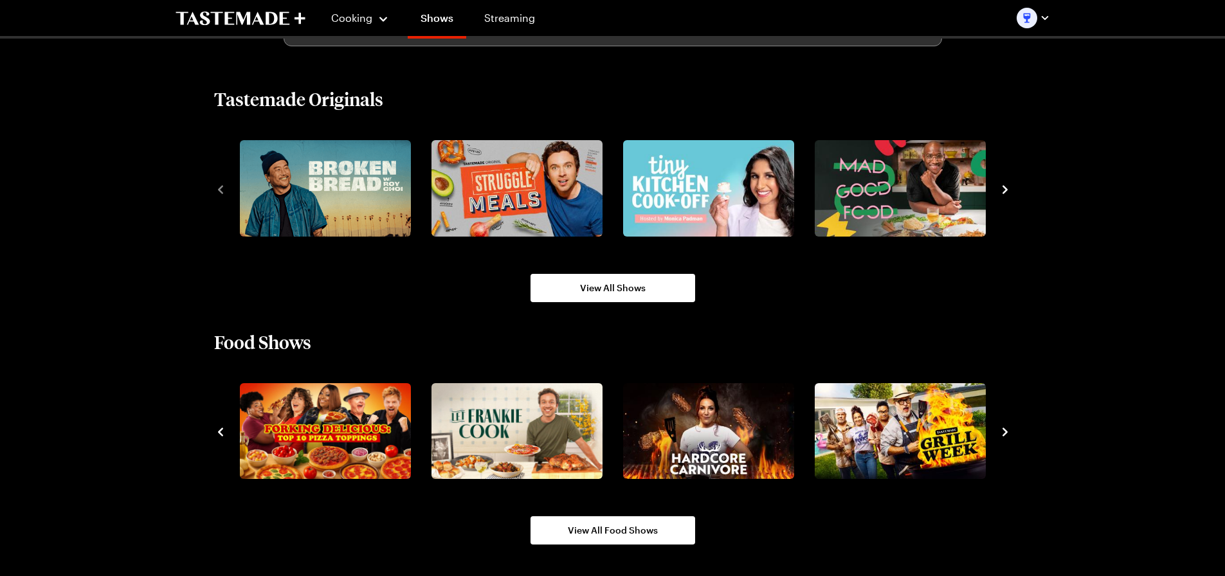
click at [1002, 428] on icon "navigate to next item" at bounding box center [1004, 432] width 5 height 8
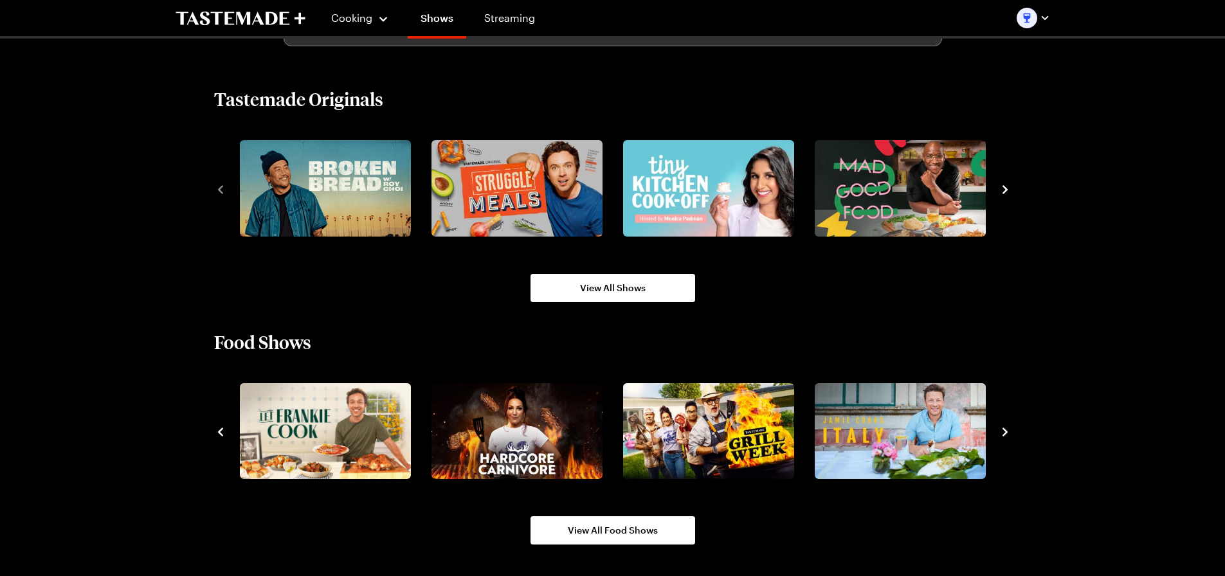
click at [1002, 428] on icon "navigate to next item" at bounding box center [1004, 432] width 5 height 8
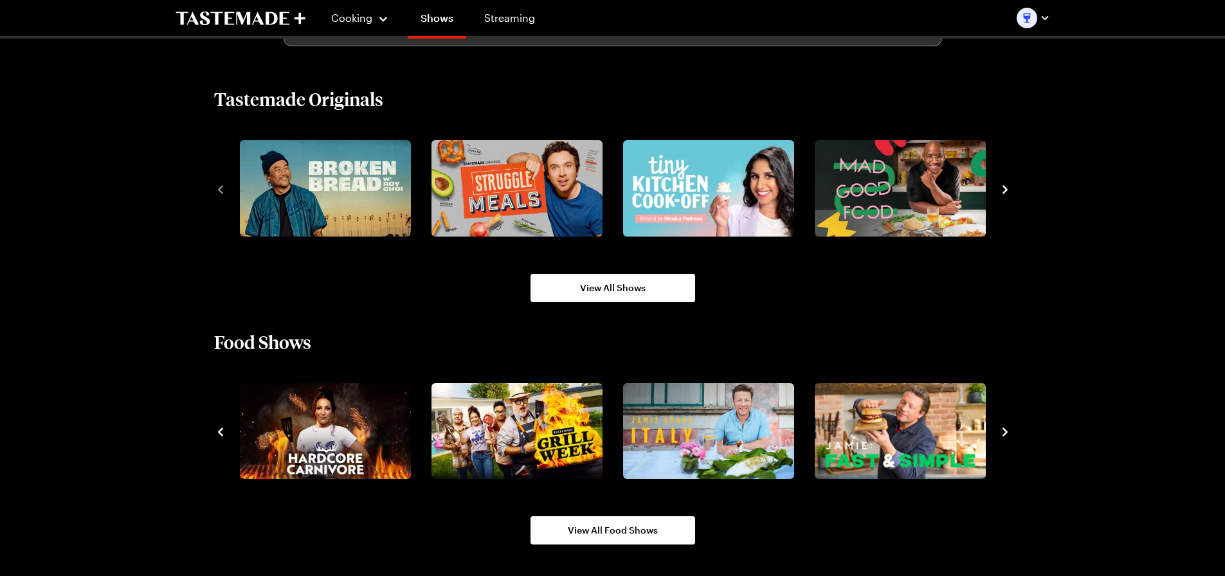
click at [1002, 428] on icon "navigate to next item" at bounding box center [1004, 432] width 5 height 8
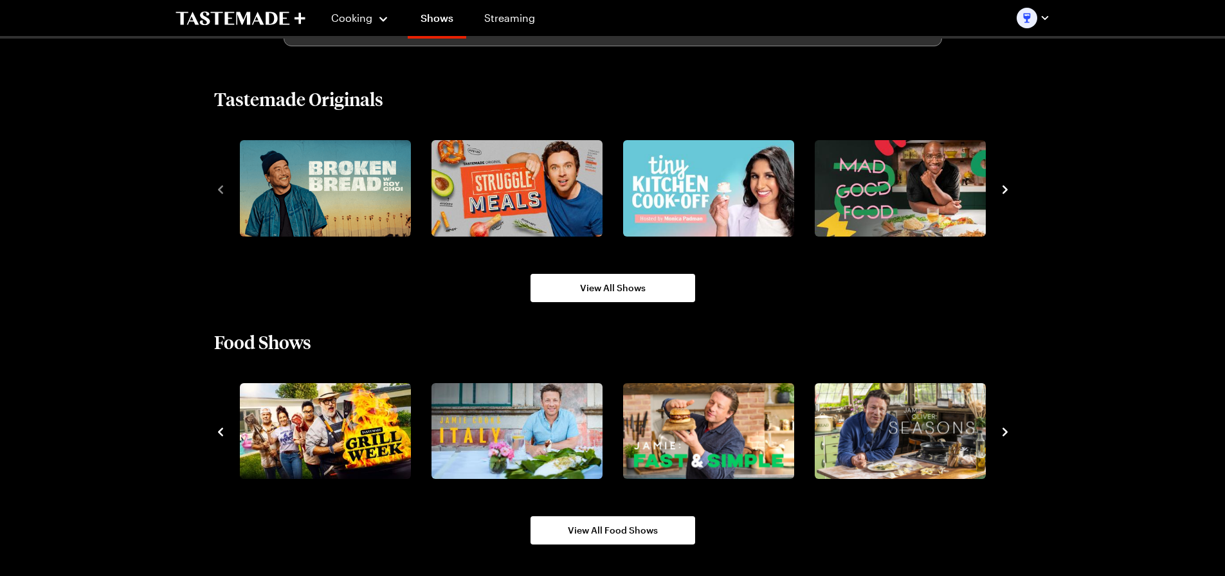
click at [1002, 428] on icon "navigate to next item" at bounding box center [1004, 432] width 5 height 8
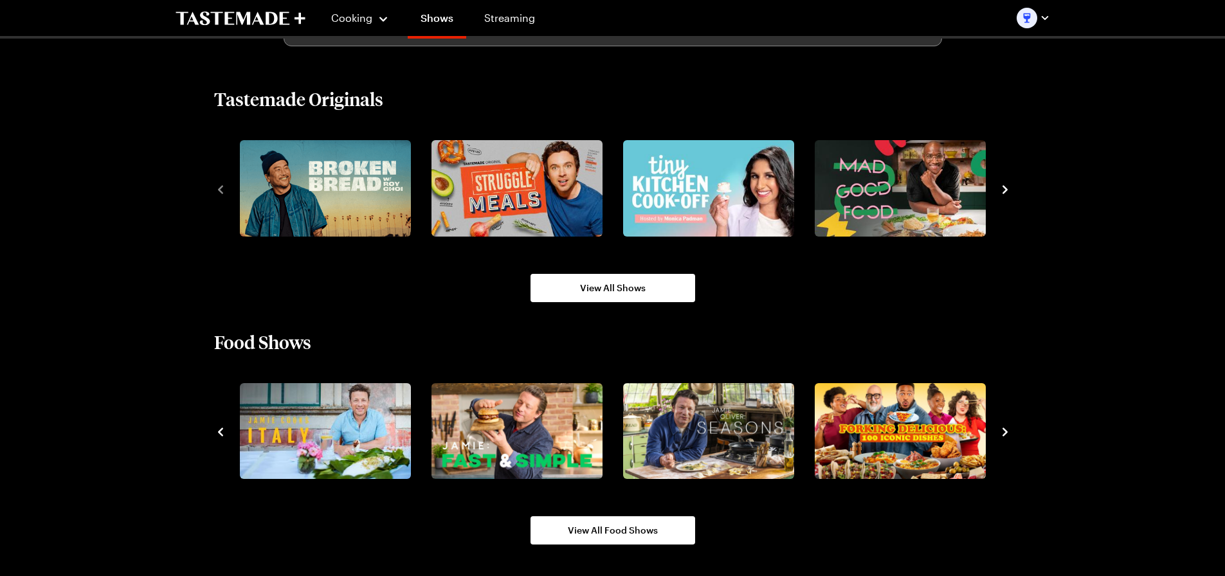
click at [1002, 428] on icon "navigate to next item" at bounding box center [1004, 432] width 5 height 8
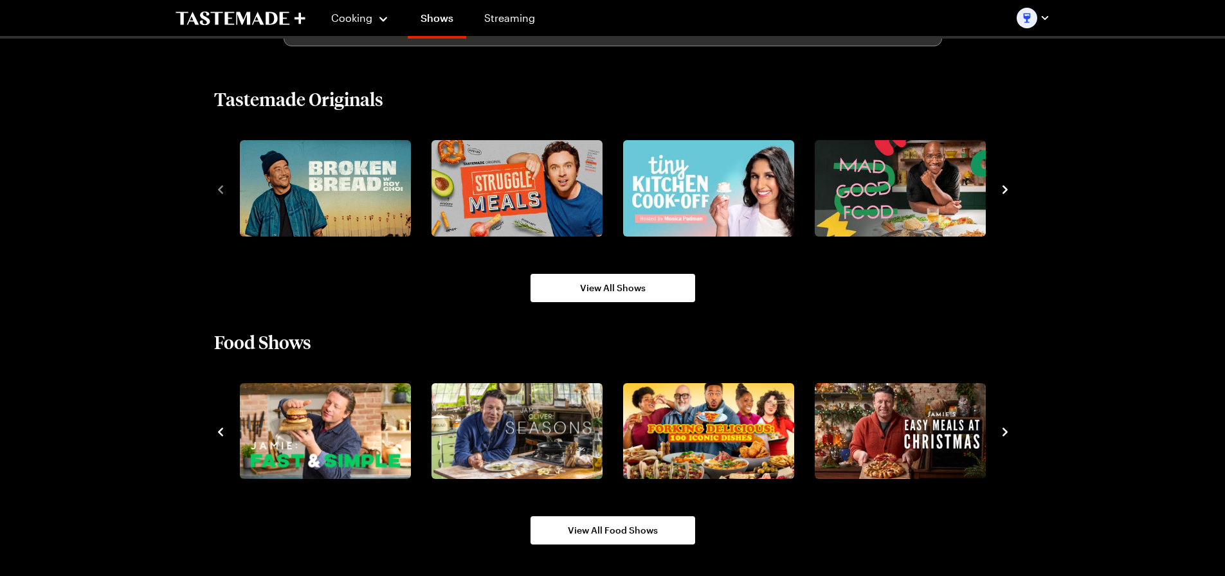
click at [1002, 428] on icon "navigate to next item" at bounding box center [1004, 432] width 5 height 8
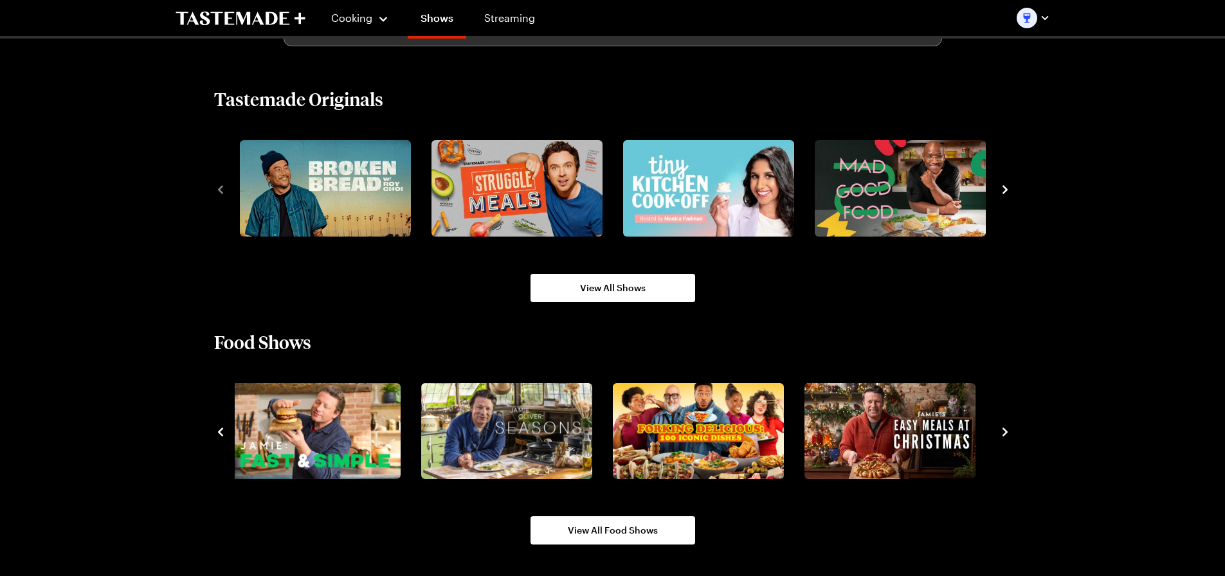
click at [1002, 428] on icon "navigate to next item" at bounding box center [1004, 432] width 5 height 8
click at [1006, 186] on icon "navigate to next item" at bounding box center [1005, 189] width 13 height 13
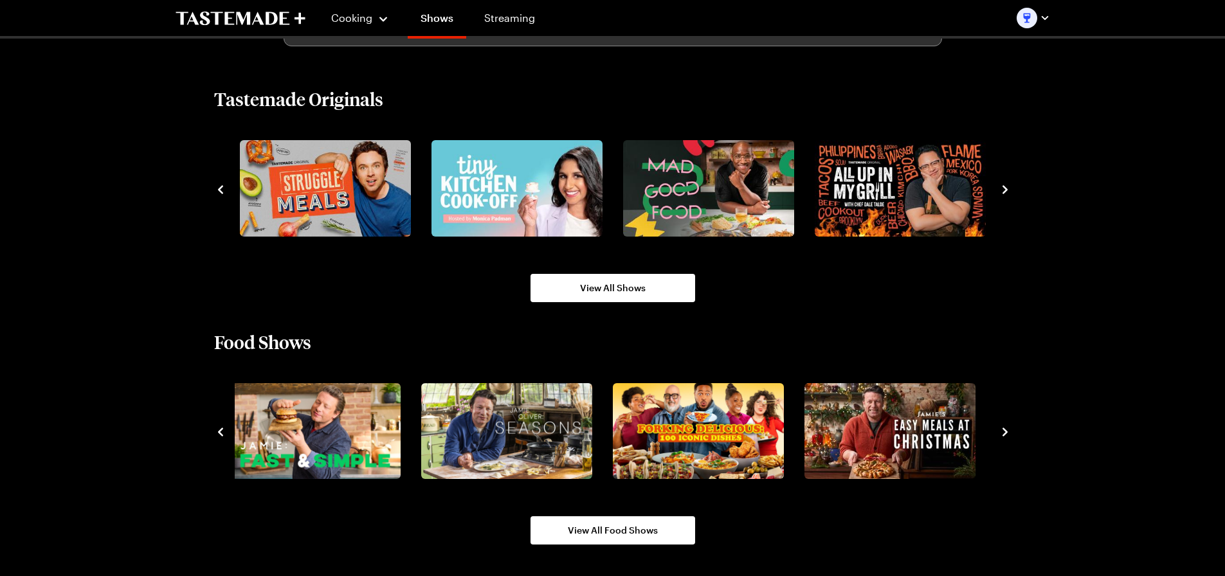
click at [1006, 186] on icon "navigate to next item" at bounding box center [1005, 189] width 13 height 13
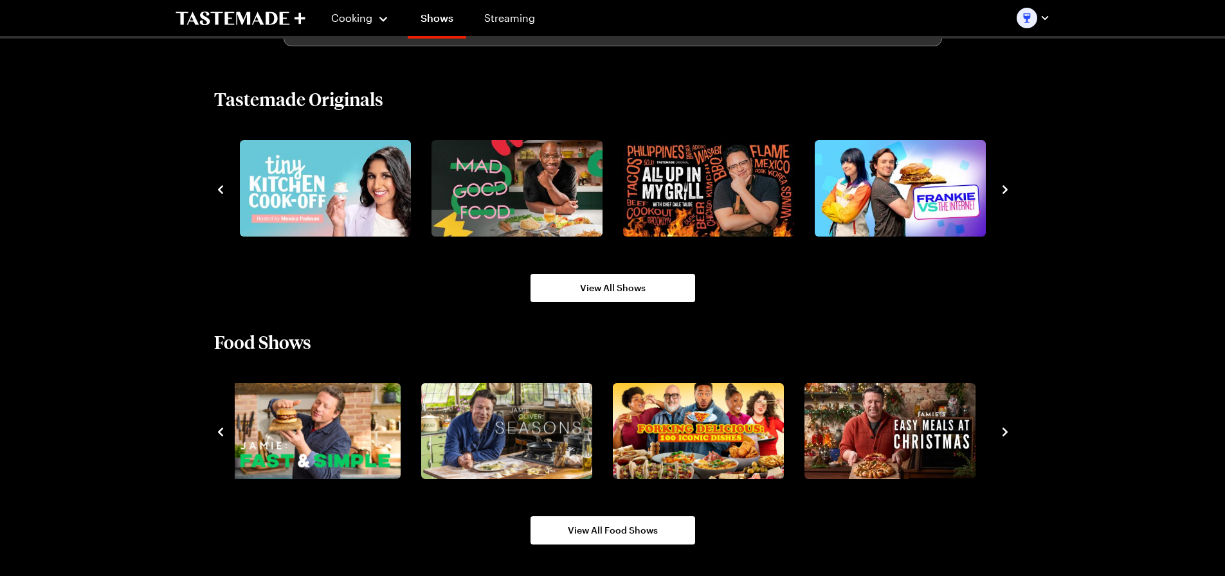
click at [1006, 186] on icon "navigate to next item" at bounding box center [1005, 189] width 13 height 13
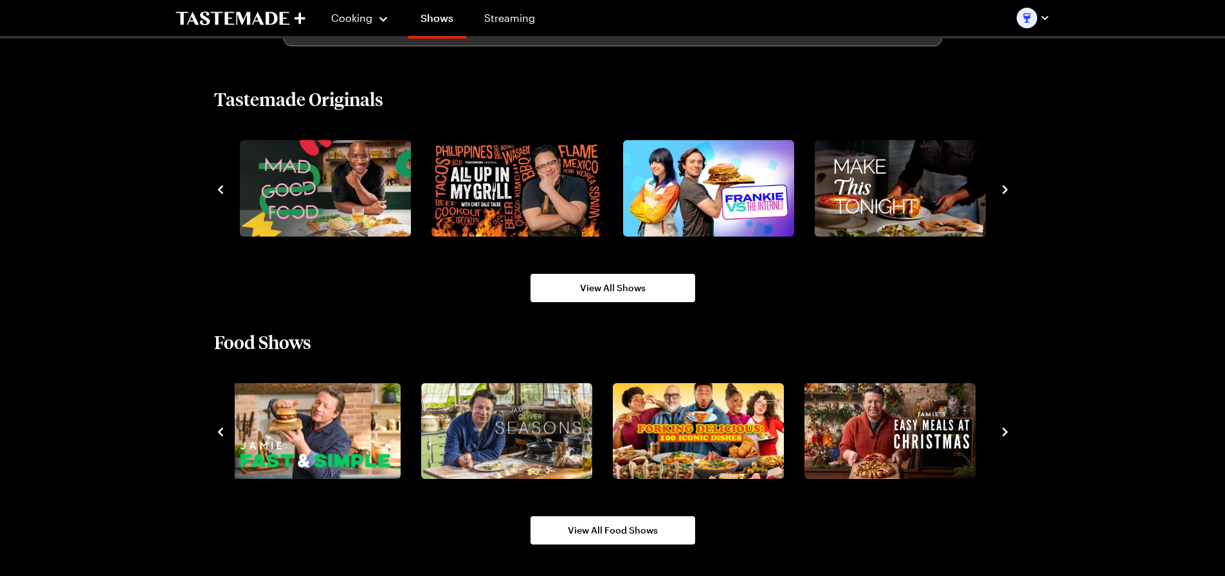
click at [1006, 186] on icon "navigate to next item" at bounding box center [1005, 189] width 13 height 13
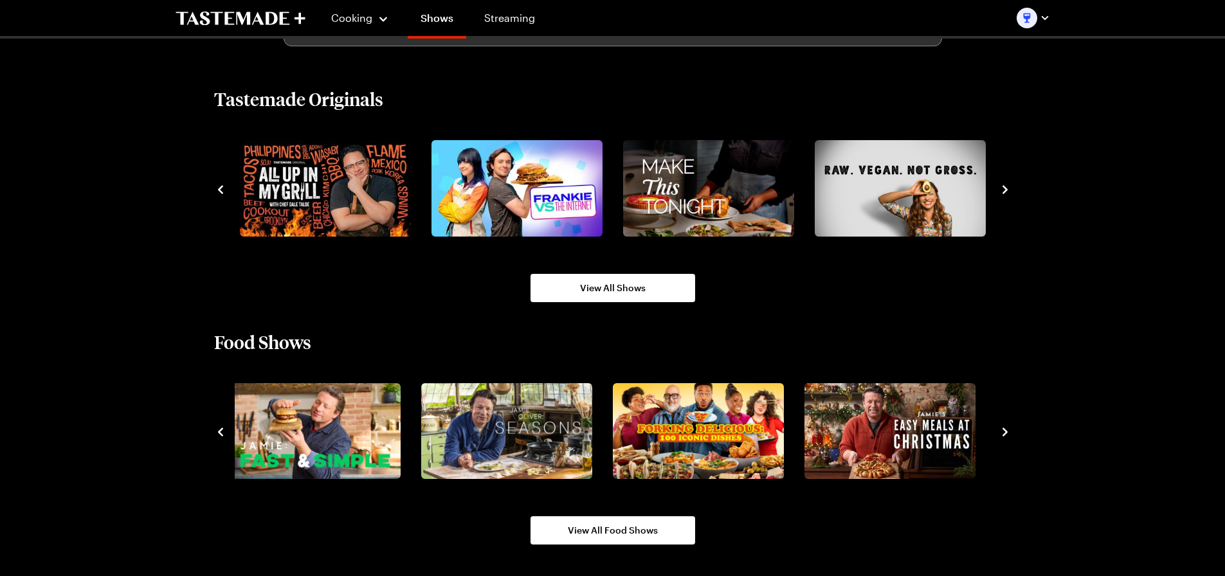
click at [1006, 186] on icon "navigate to next item" at bounding box center [1005, 189] width 13 height 13
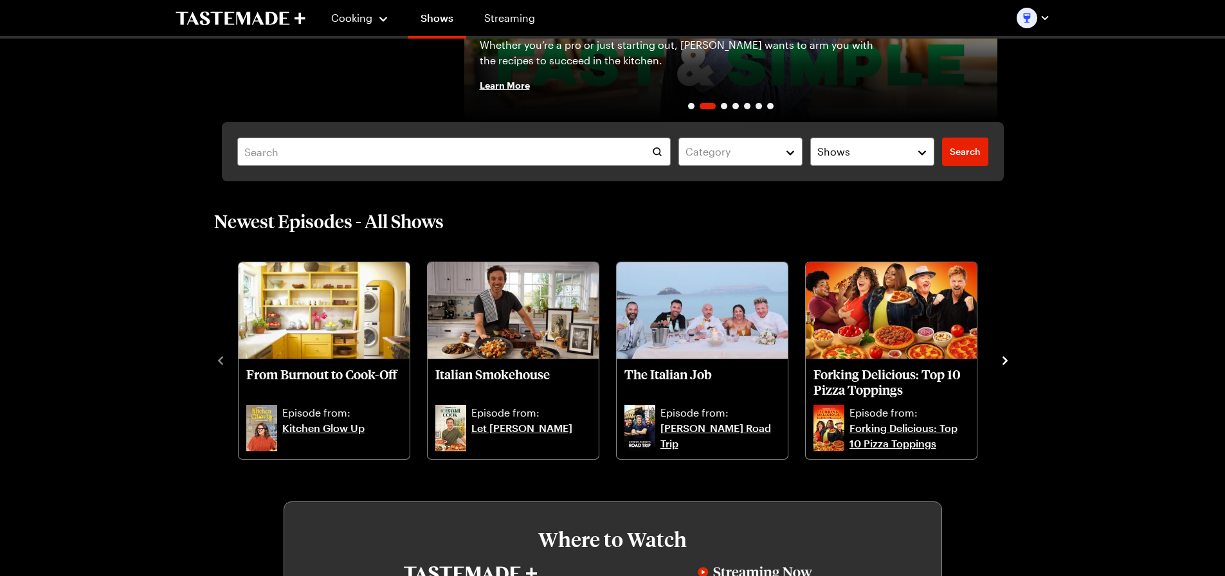
scroll to position [190, 0]
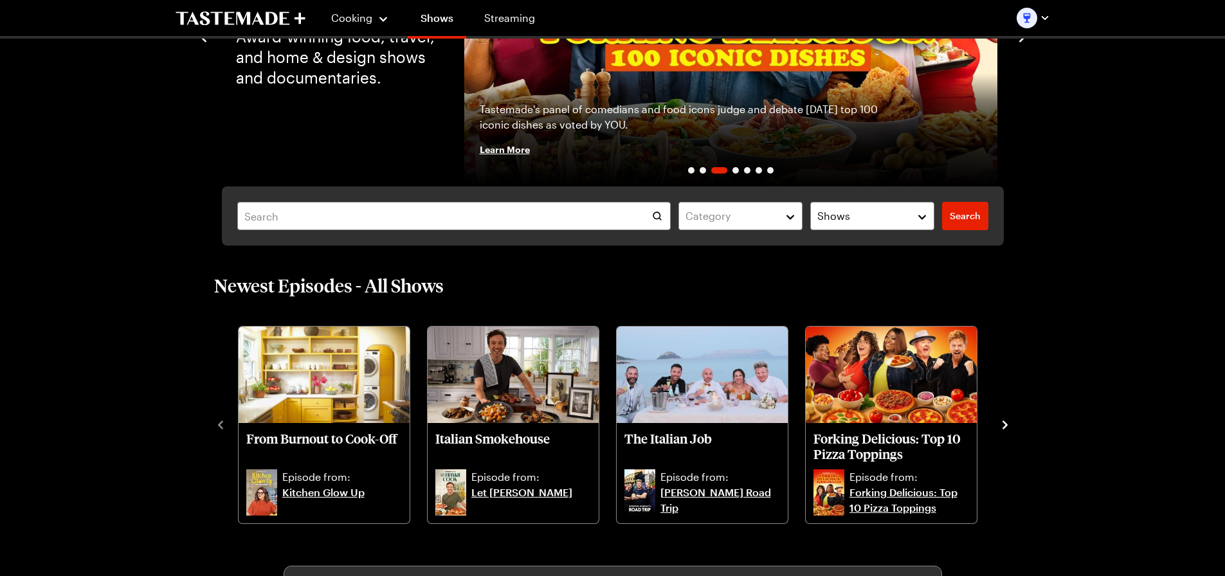
click at [494, 491] on link "Let [PERSON_NAME]" at bounding box center [531, 500] width 120 height 31
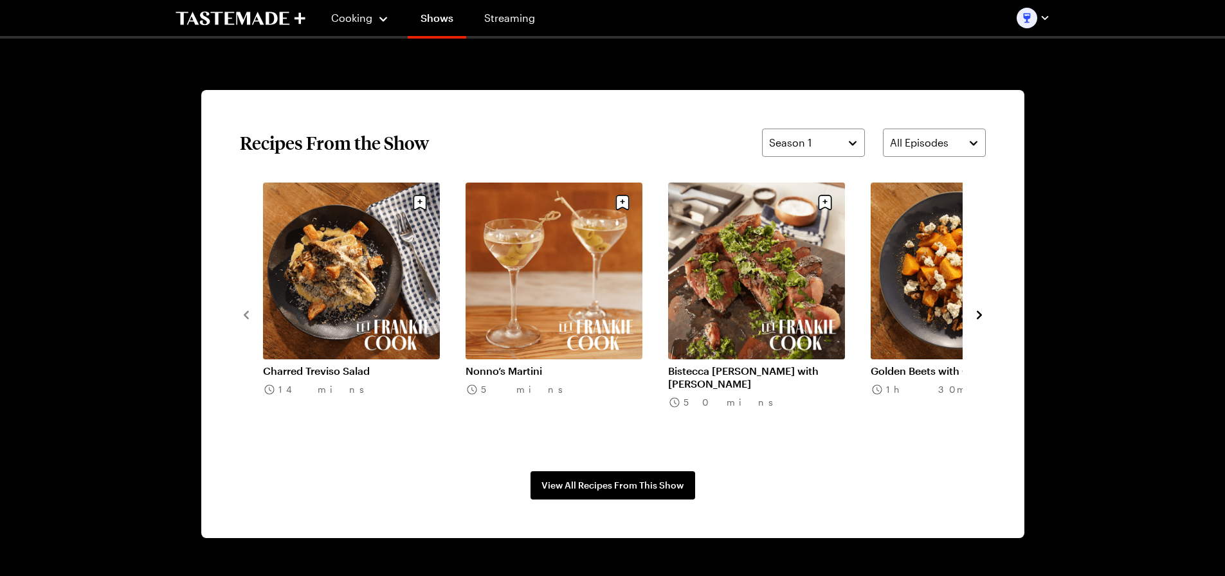
scroll to position [900, 0]
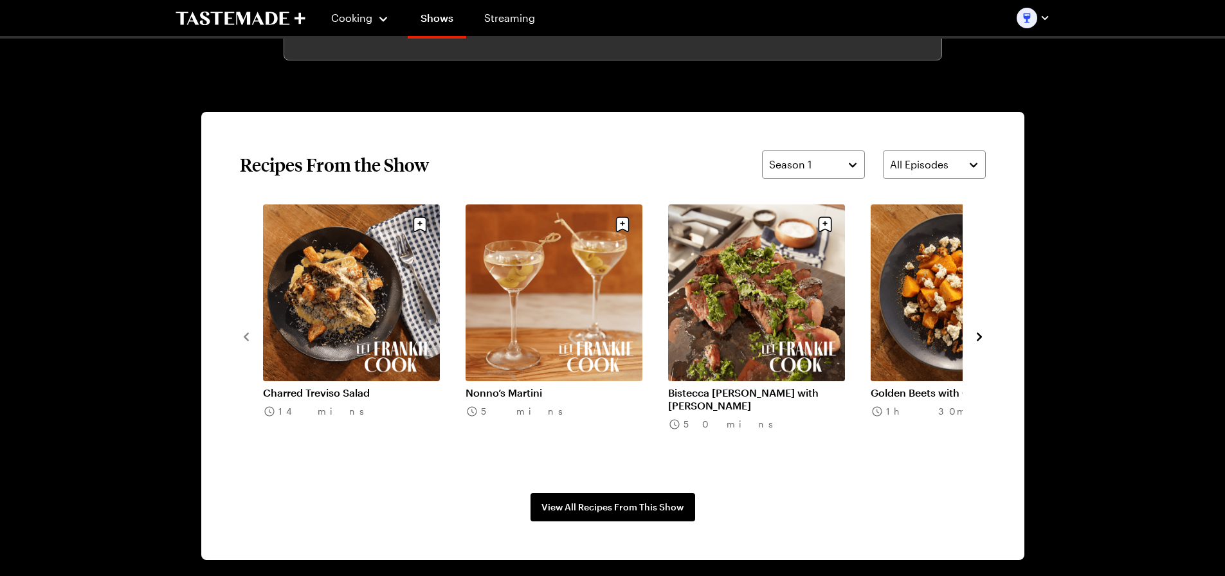
click at [977, 340] on icon "navigate to next item" at bounding box center [979, 336] width 5 height 8
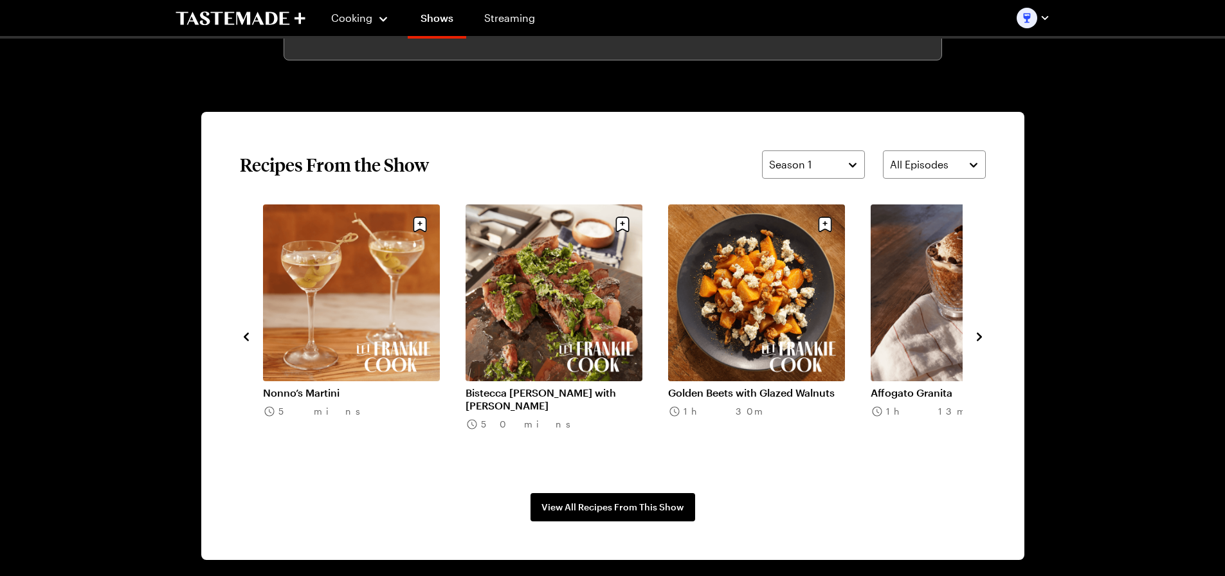
click at [977, 340] on icon "navigate to next item" at bounding box center [979, 336] width 5 height 8
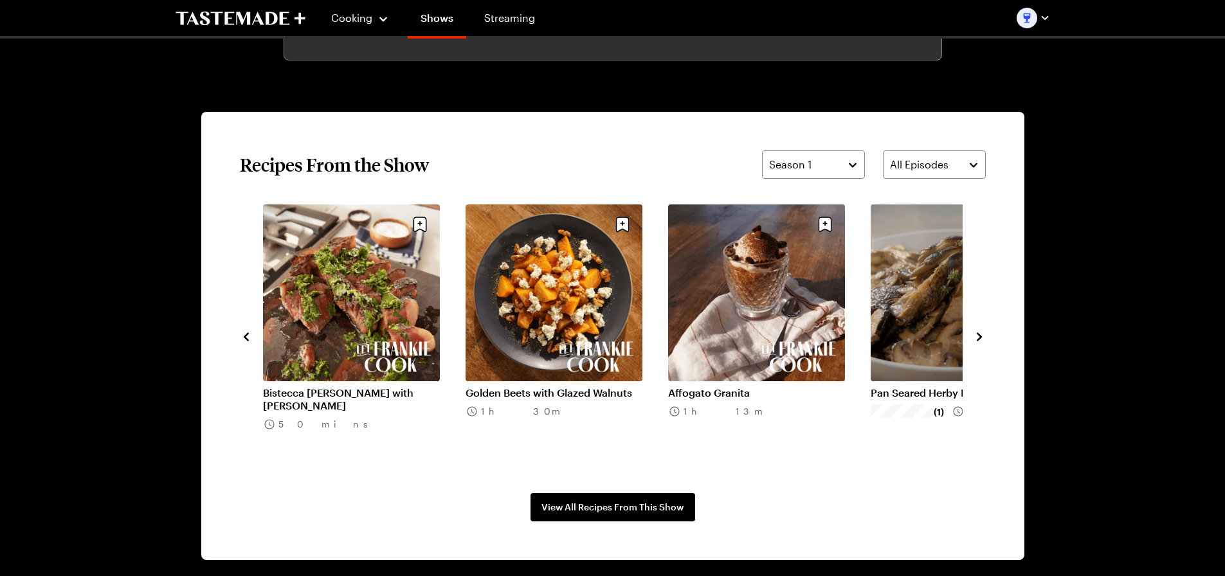
click at [977, 340] on icon "navigate to next item" at bounding box center [979, 336] width 5 height 8
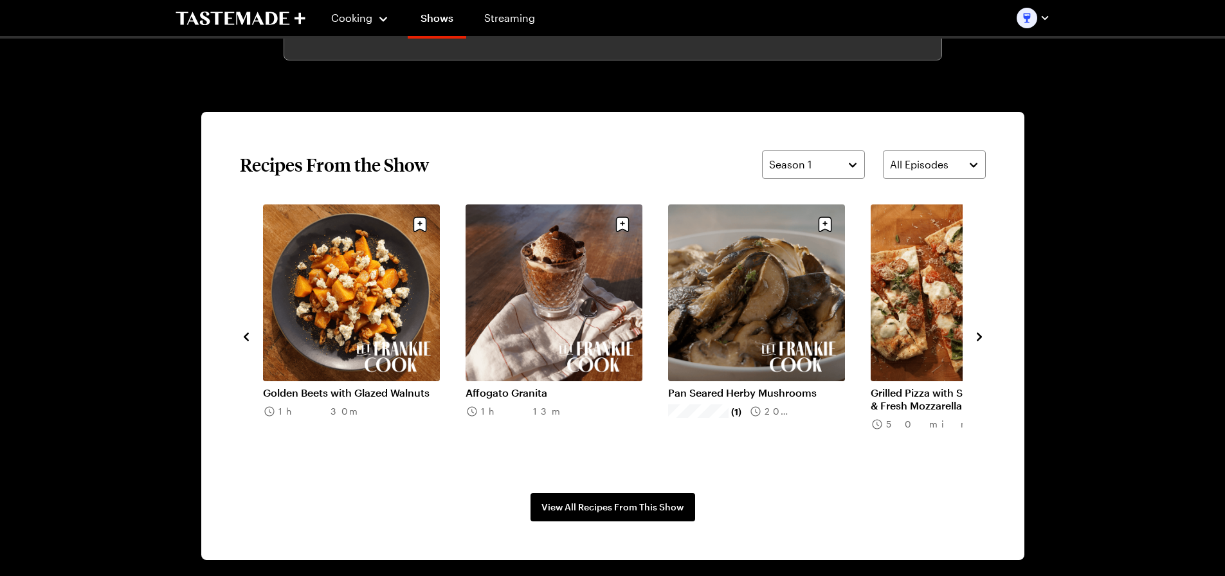
click at [977, 340] on icon "navigate to next item" at bounding box center [979, 336] width 5 height 8
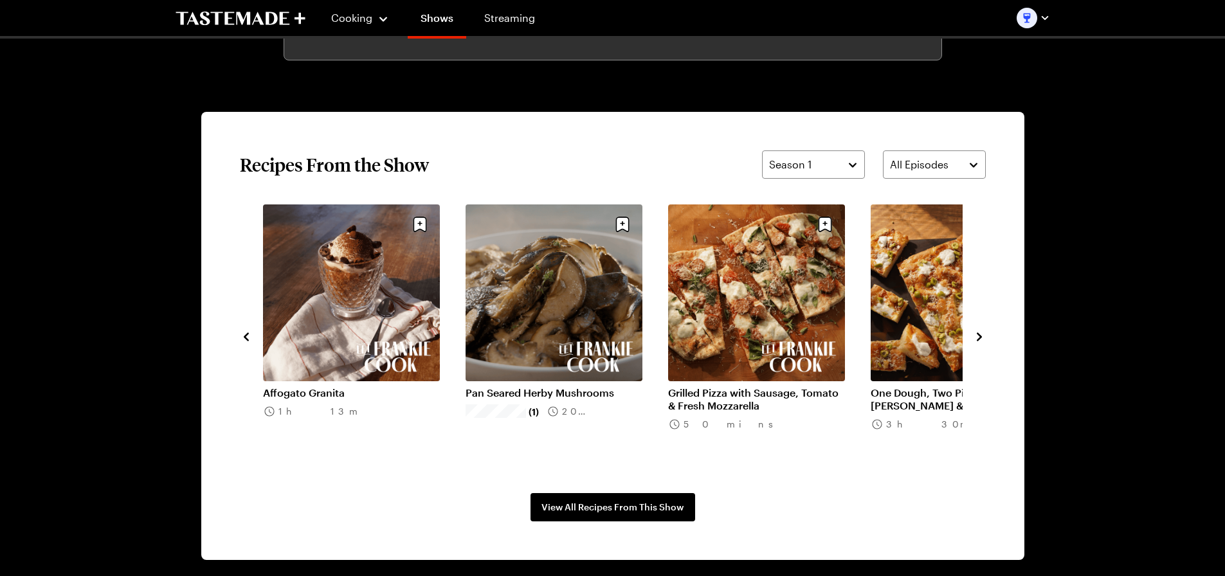
click at [538, 386] on link "Pan Seared Herby Mushrooms" at bounding box center [554, 392] width 177 height 13
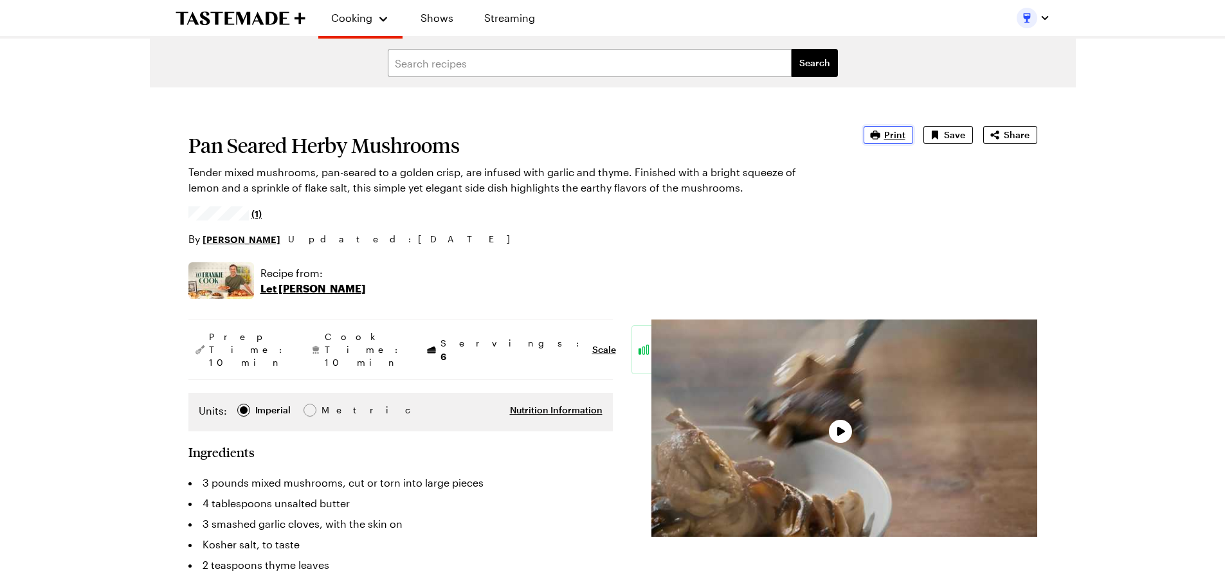
click at [902, 139] on span "Print" at bounding box center [894, 135] width 21 height 13
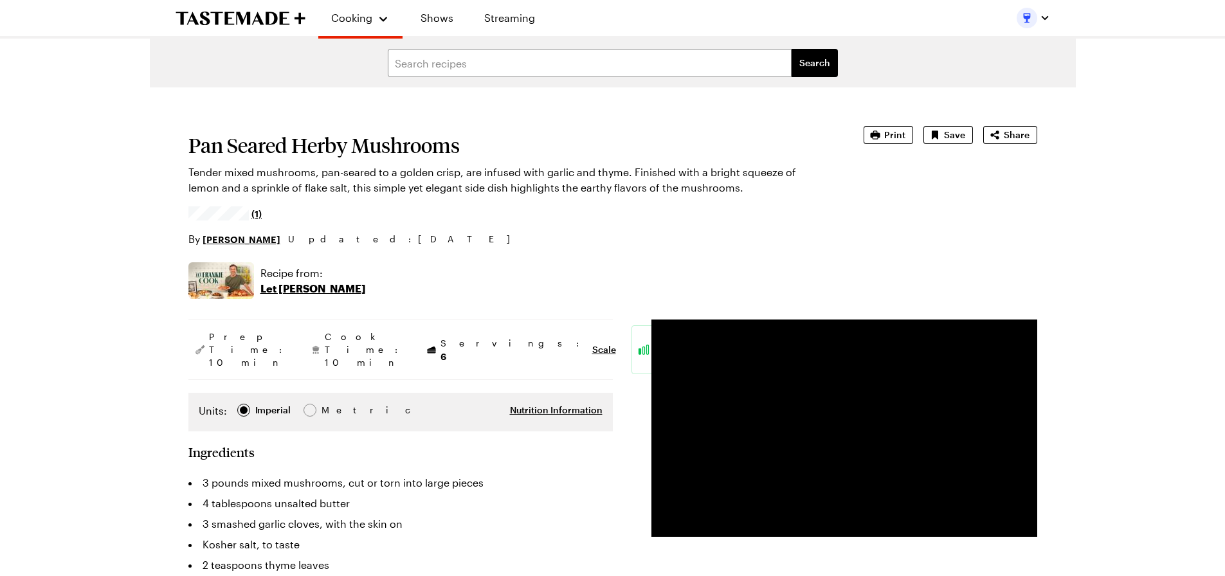
scroll to position [900, 0]
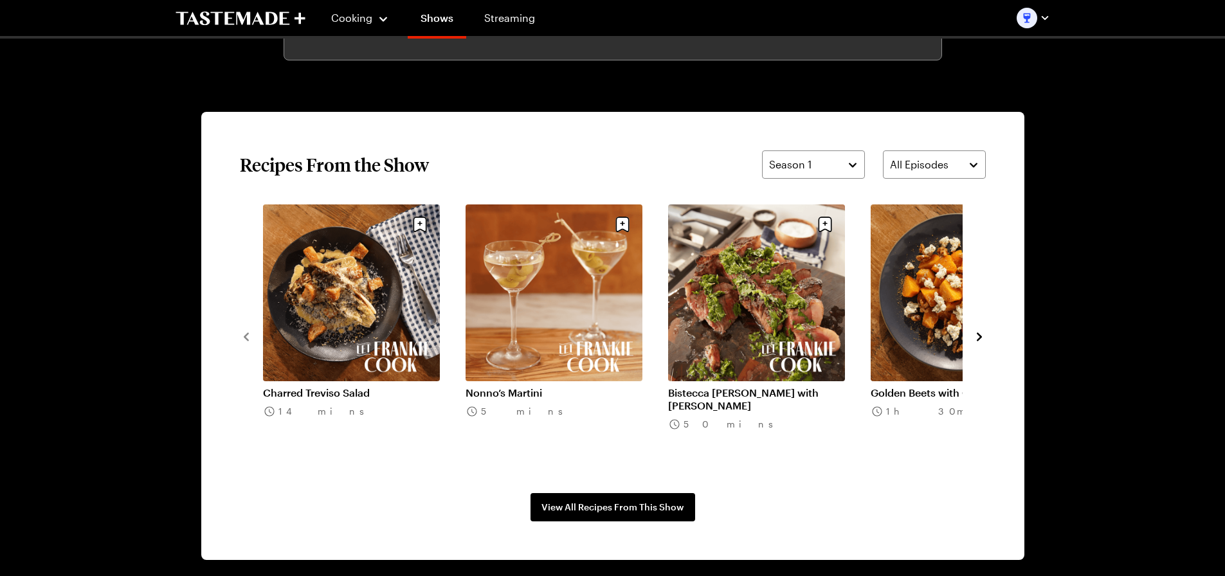
click at [936, 386] on link "Golden Beets with Glazed Walnuts" at bounding box center [959, 392] width 177 height 13
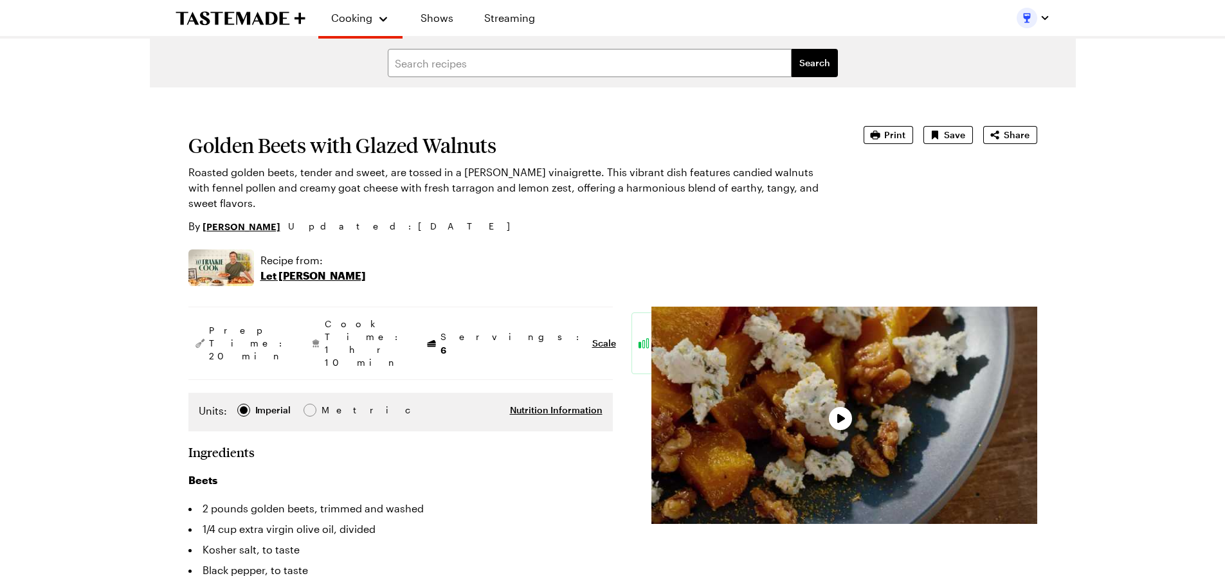
type textarea "x"
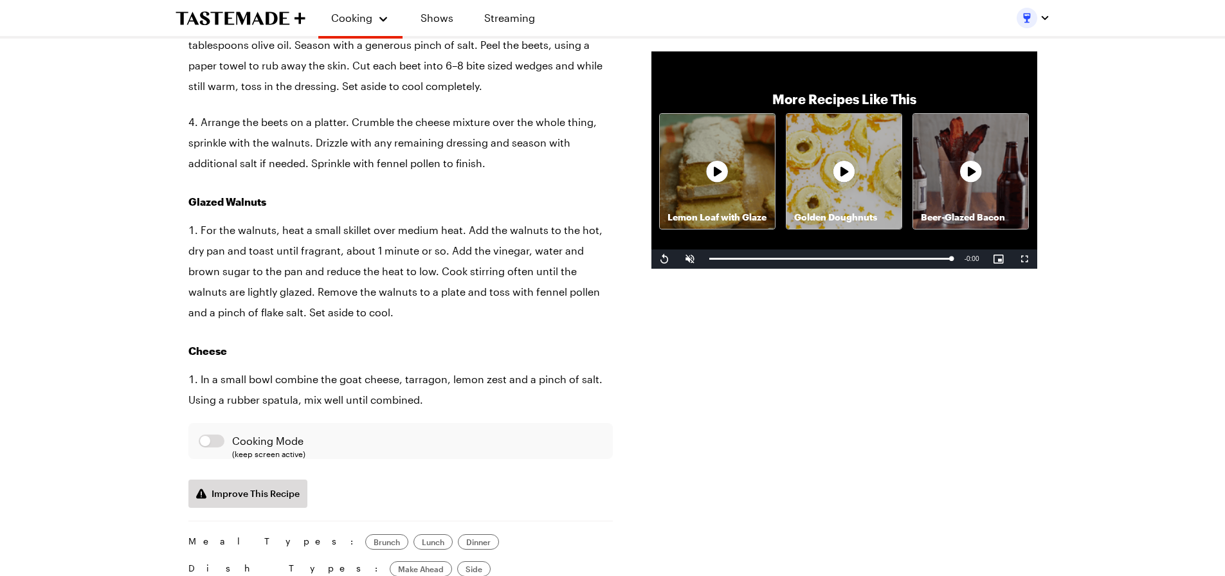
scroll to position [1157, 0]
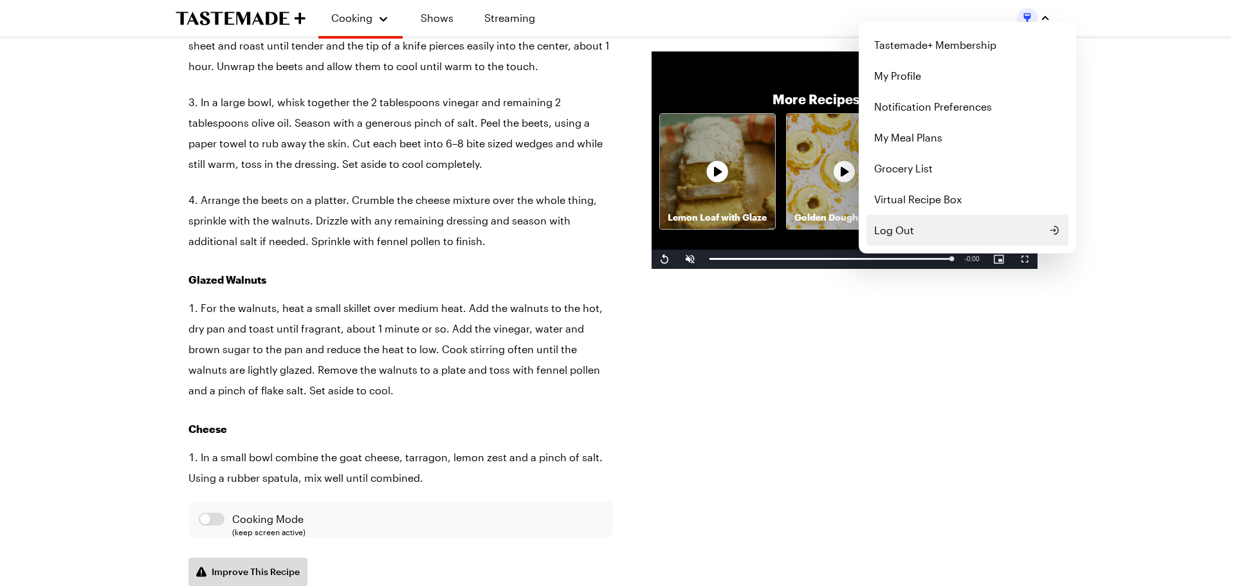
click at [893, 230] on span "Log Out" at bounding box center [894, 229] width 40 height 15
